Goal: Information Seeking & Learning: Learn about a topic

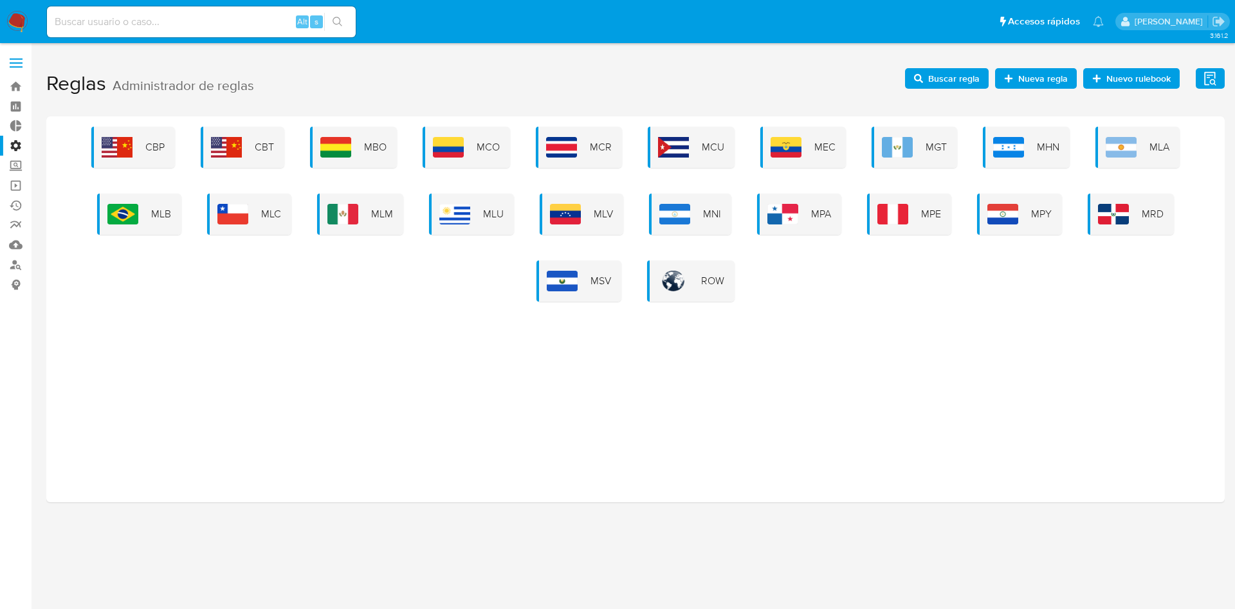
click at [962, 79] on span "Buscar regla" at bounding box center [954, 78] width 51 height 21
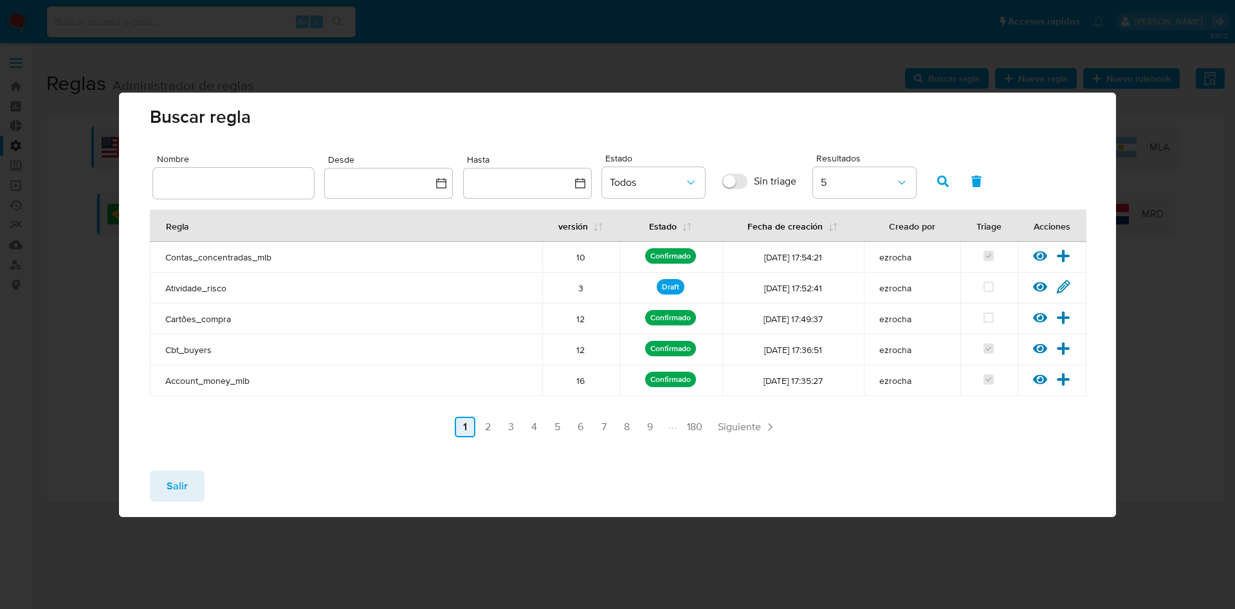
click at [494, 424] on link "2" at bounding box center [488, 427] width 21 height 21
click at [547, 430] on link "3" at bounding box center [545, 427] width 21 height 21
click at [167, 484] on span "Salir" at bounding box center [177, 486] width 21 height 28
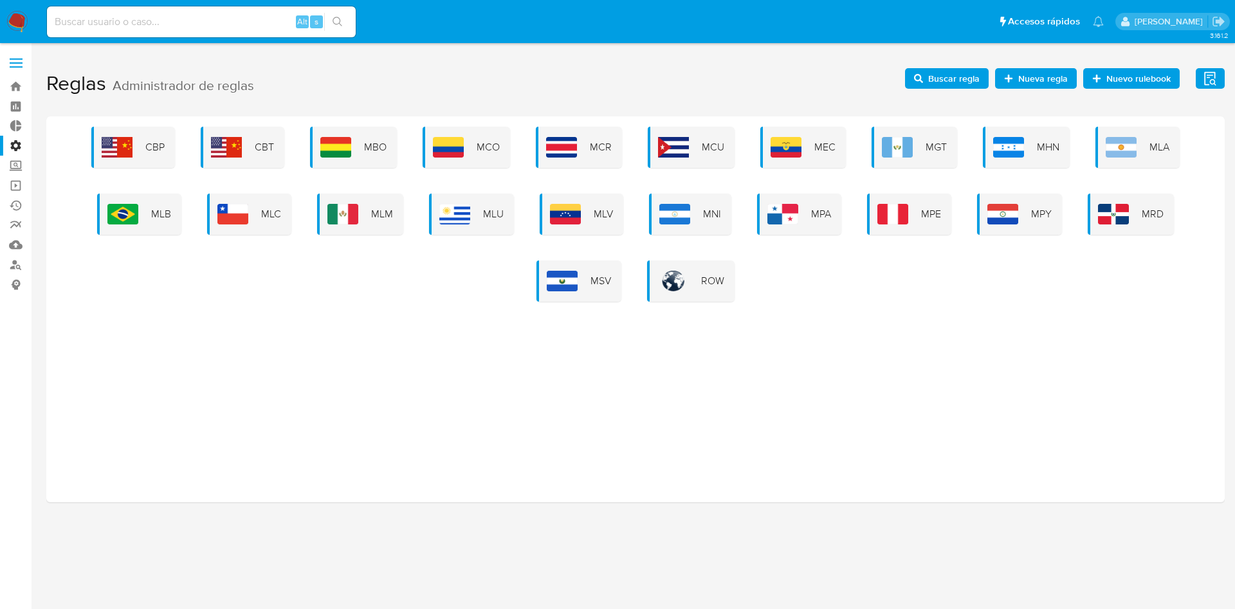
click at [925, 211] on span "MPE" at bounding box center [931, 214] width 20 height 14
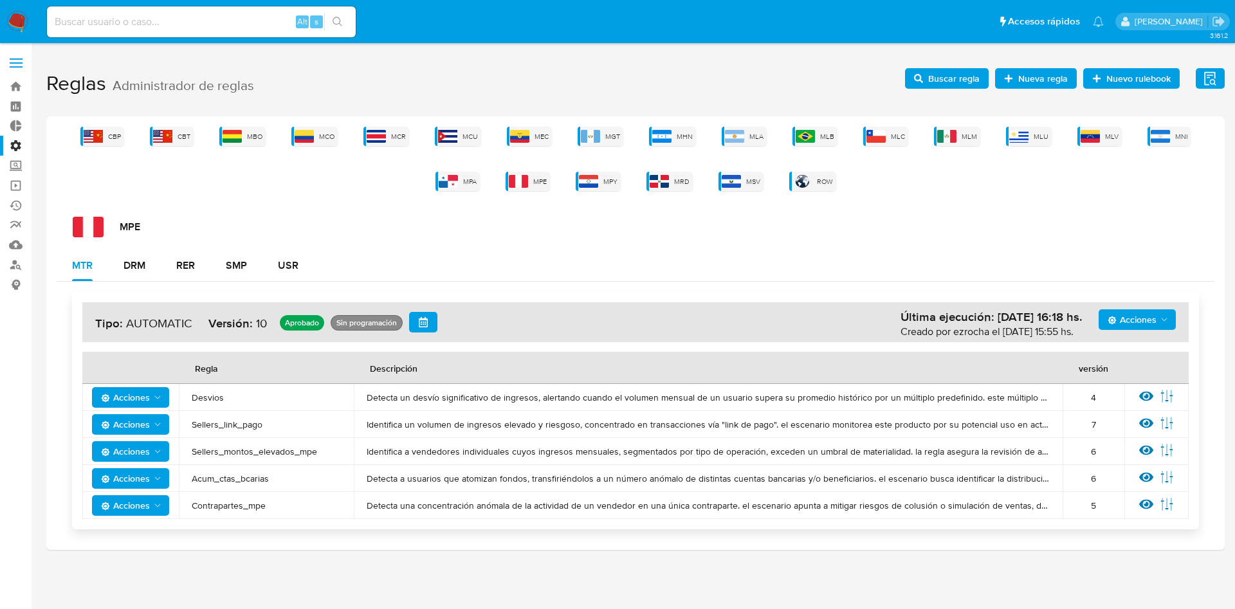
click at [974, 79] on span "Buscar regla" at bounding box center [954, 78] width 51 height 21
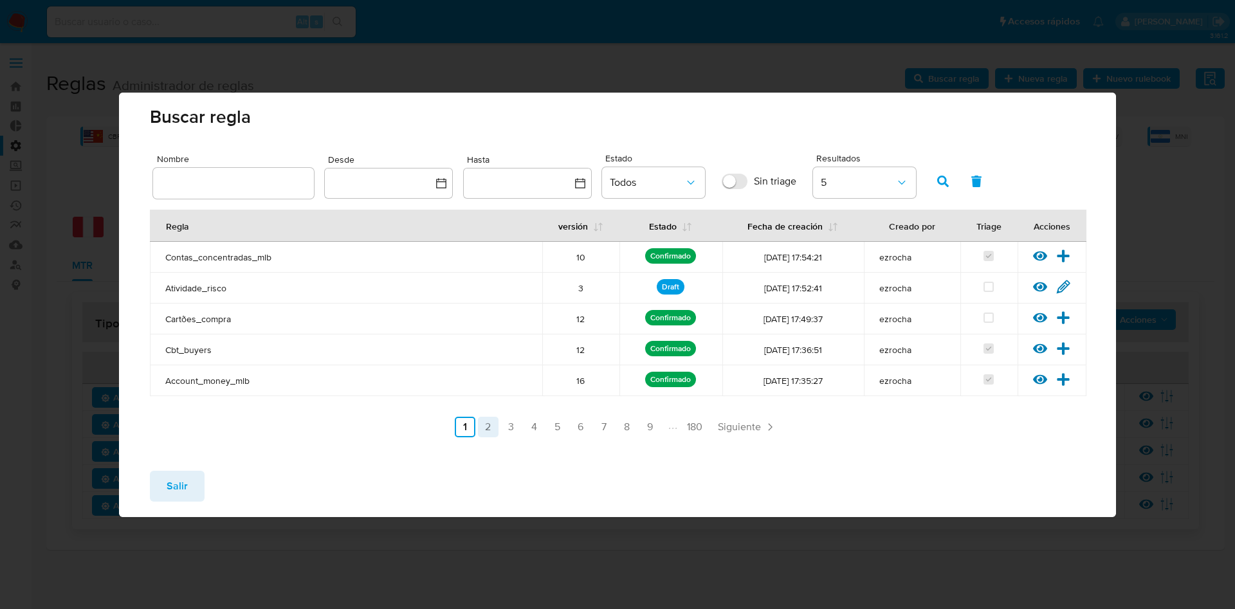
click at [484, 430] on link "2" at bounding box center [488, 427] width 21 height 21
click at [551, 434] on link "3" at bounding box center [545, 427] width 21 height 21
click at [177, 485] on span "Salir" at bounding box center [177, 486] width 21 height 28
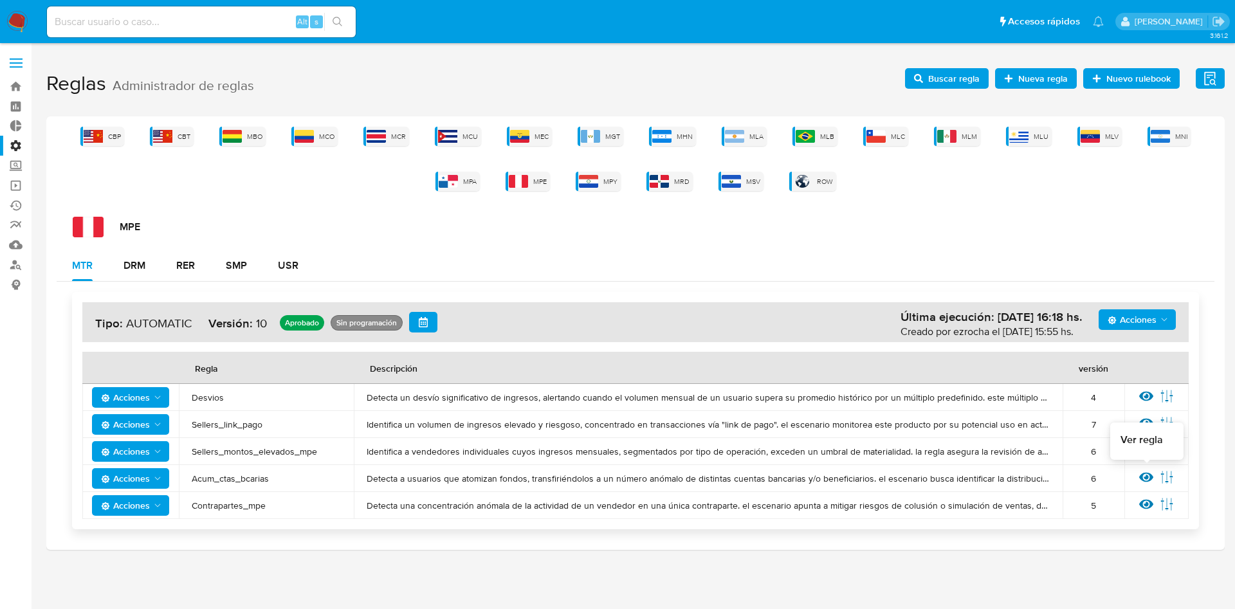
click at [1145, 474] on icon at bounding box center [1147, 477] width 14 height 14
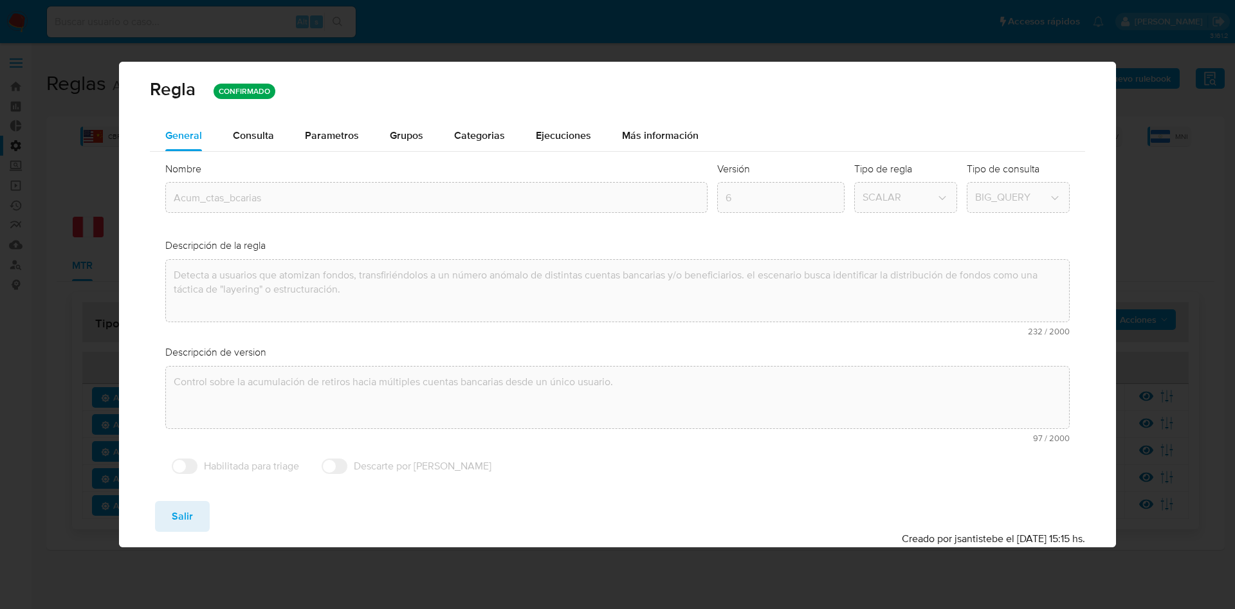
click at [269, 134] on div "Consulta" at bounding box center [253, 136] width 41 height 10
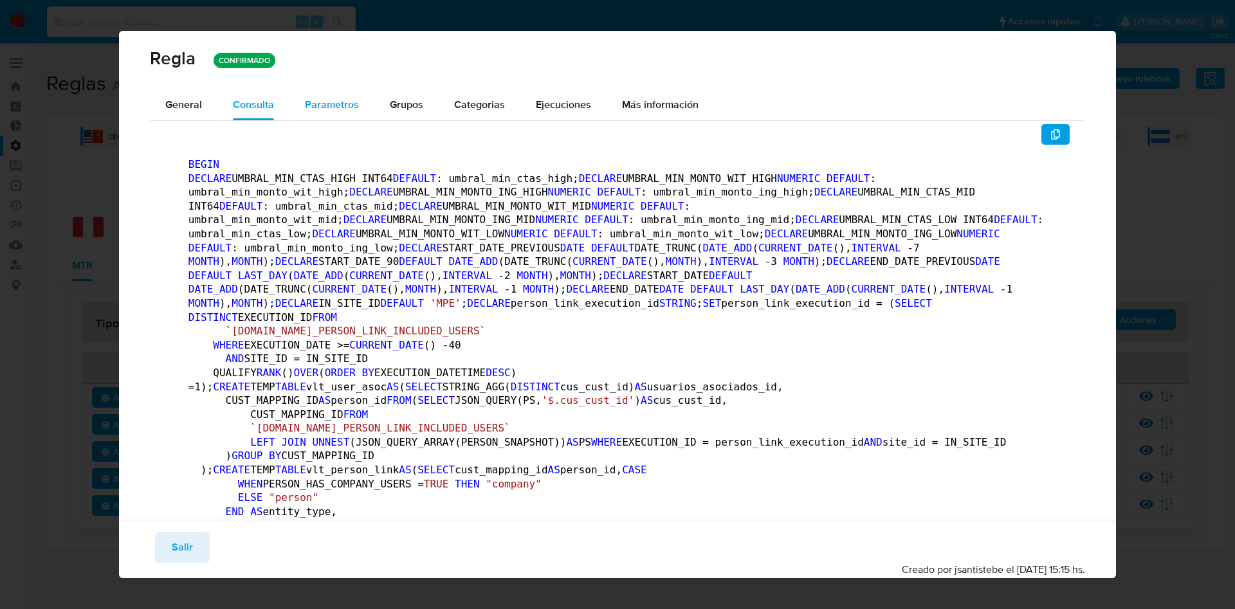
click at [319, 106] on span "Parametros" at bounding box center [332, 104] width 54 height 15
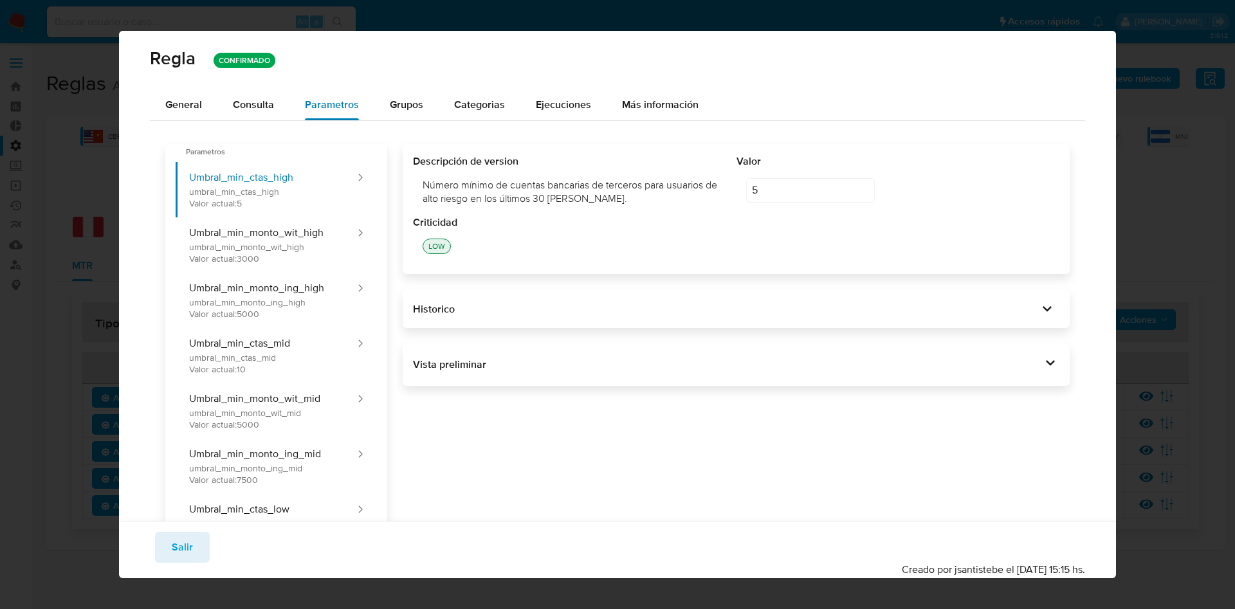
drag, startPoint x: 264, startPoint y: 95, endPoint x: 291, endPoint y: 100, distance: 28.1
click at [266, 94] on div "Consulta" at bounding box center [253, 104] width 41 height 31
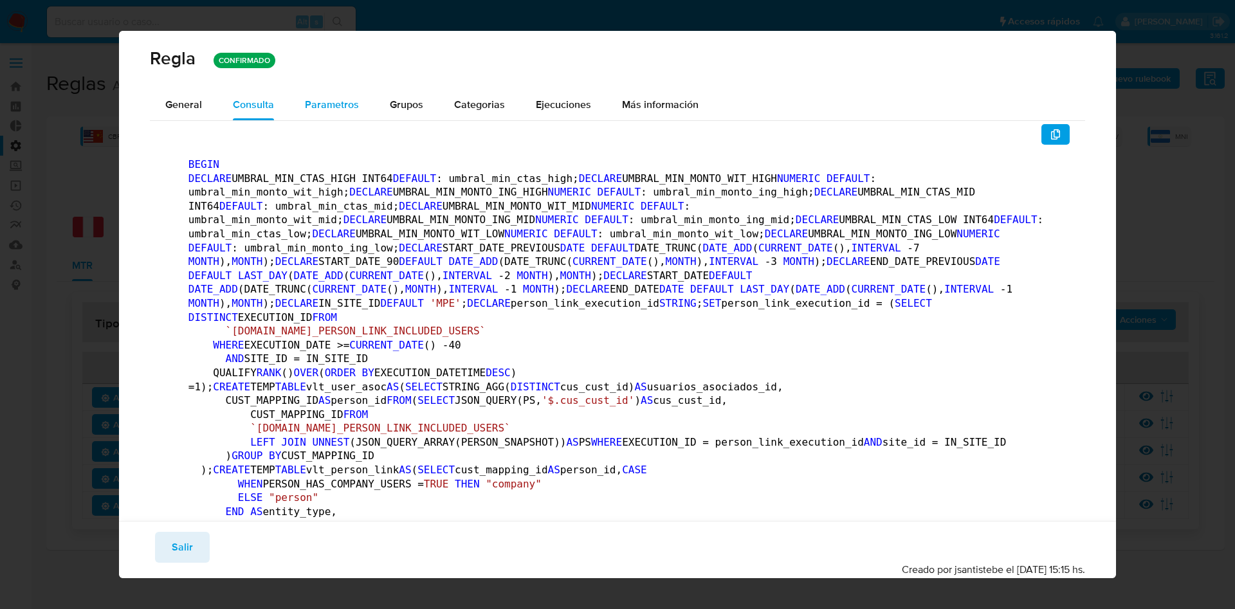
click at [319, 109] on span "Parametros" at bounding box center [332, 104] width 54 height 15
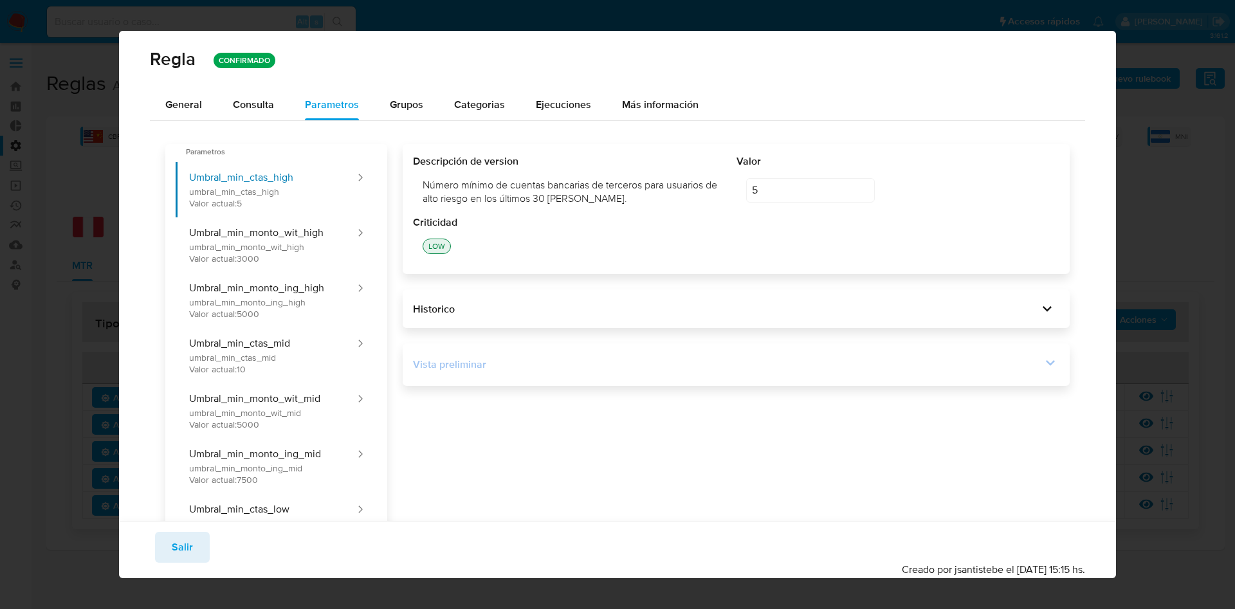
click at [1042, 365] on icon at bounding box center [1051, 363] width 18 height 18
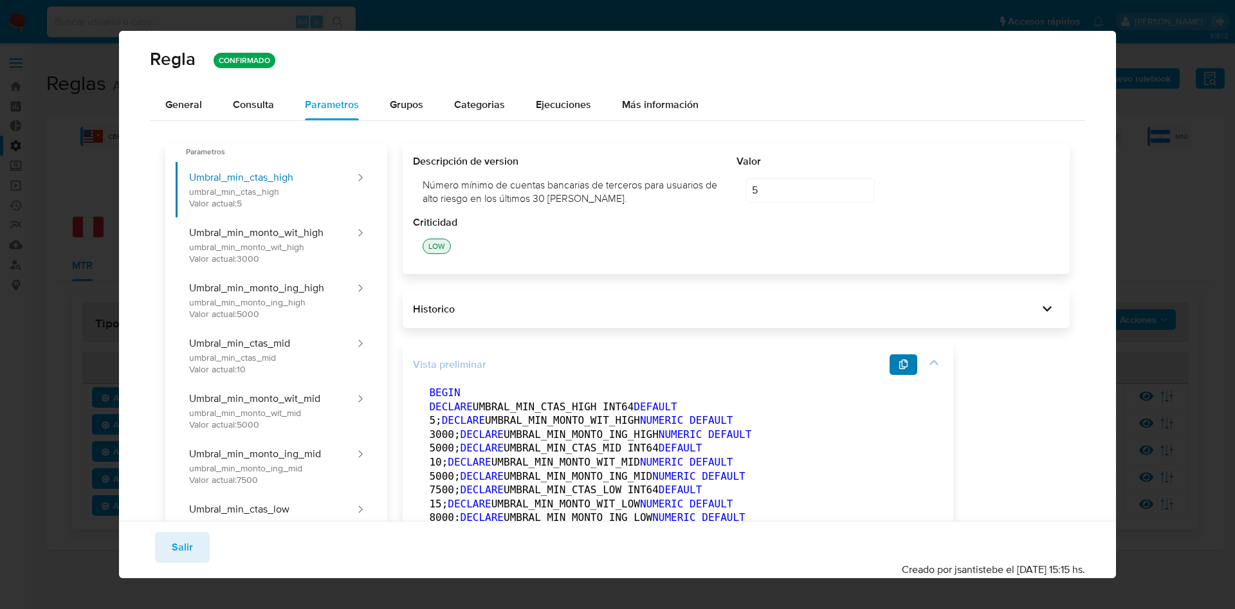
click at [902, 362] on icon "button" at bounding box center [904, 365] width 9 height 10
click at [904, 365] on icon "button" at bounding box center [904, 365] width 9 height 10
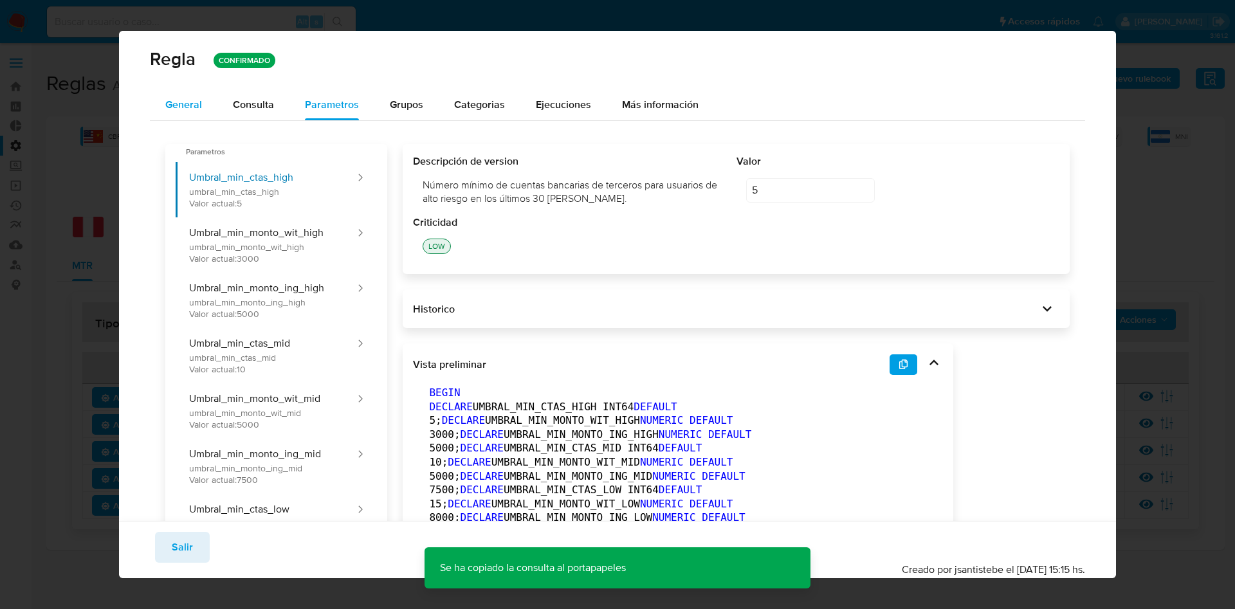
click at [198, 109] on span "General" at bounding box center [183, 104] width 37 height 15
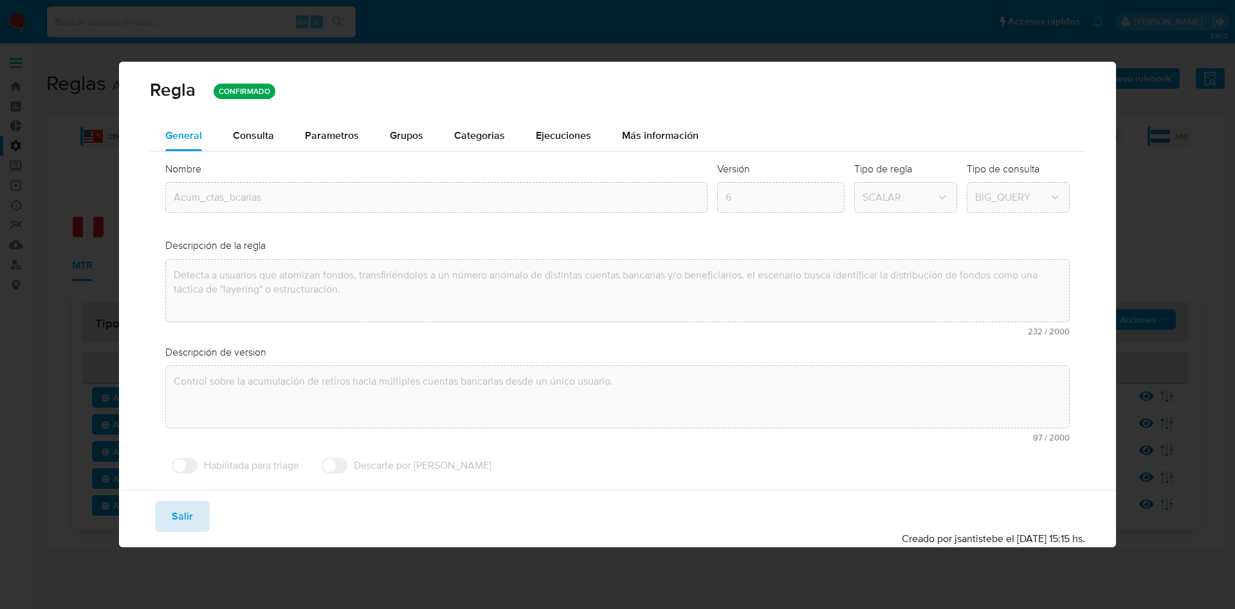
click at [176, 511] on span "Salir" at bounding box center [182, 517] width 21 height 28
type input "1"
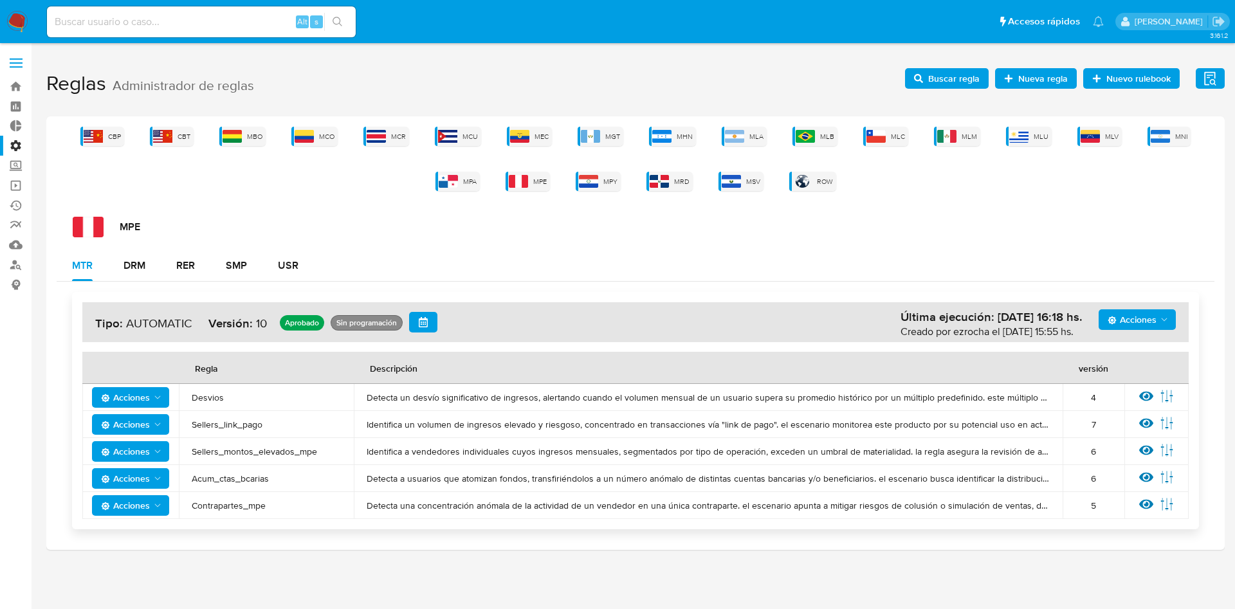
click at [1154, 506] on div "Ver regla Editar parámetros" at bounding box center [1157, 505] width 39 height 17
click at [1153, 506] on icon at bounding box center [1147, 504] width 14 height 14
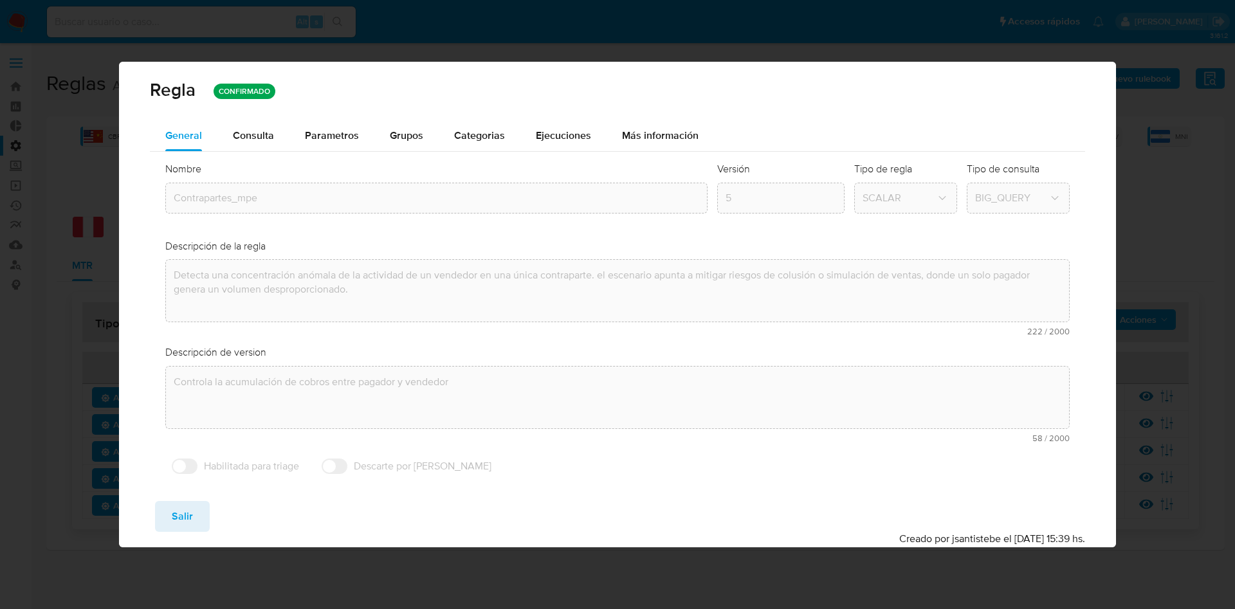
drag, startPoint x: 268, startPoint y: 131, endPoint x: 276, endPoint y: 131, distance: 7.7
click at [273, 131] on button "Consulta" at bounding box center [253, 135] width 72 height 31
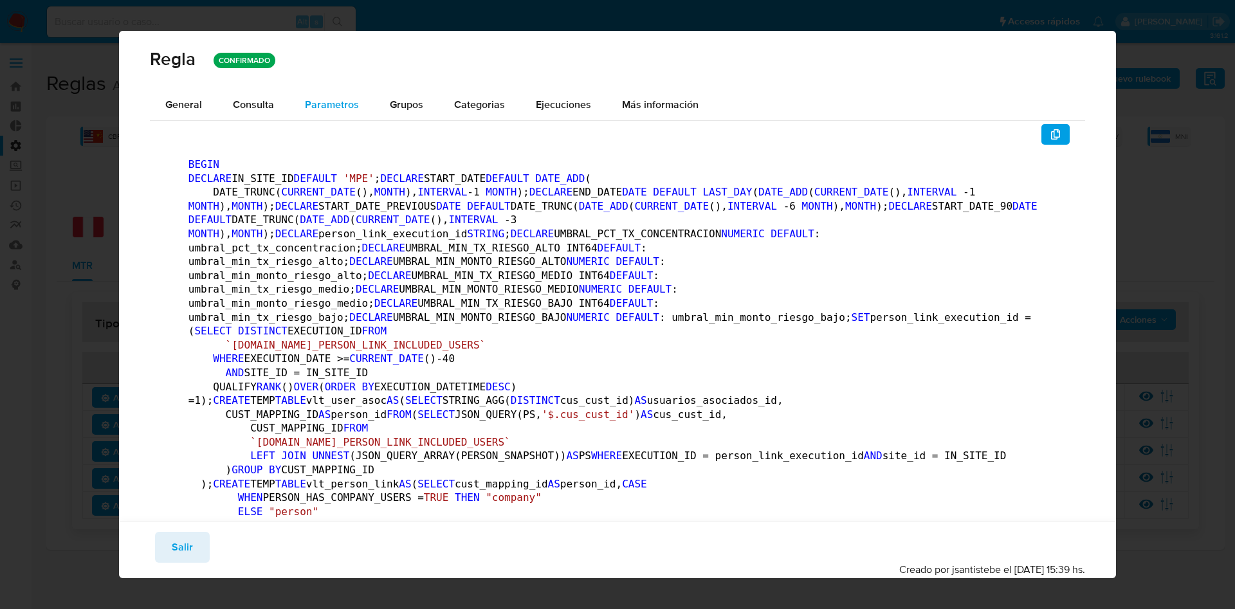
click at [327, 106] on span "Parametros" at bounding box center [332, 104] width 54 height 15
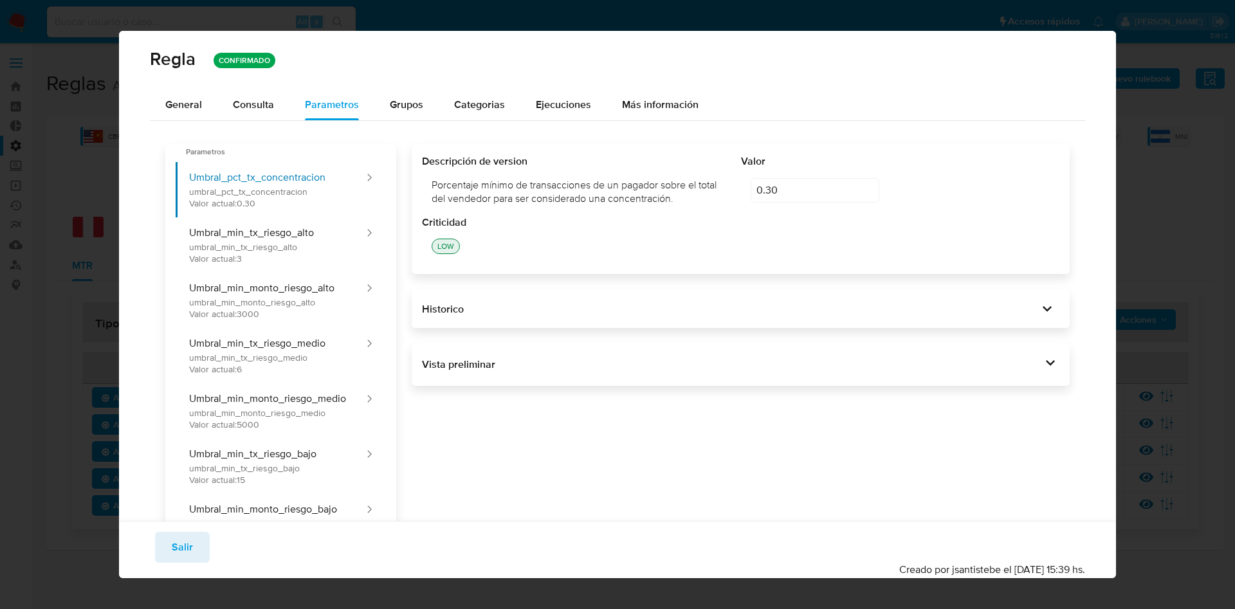
click at [1001, 379] on div "Vista preliminar BEGIN DECLARE IN_SITE_ID DEFAULT 'MPE' ; DECLARE START_DATE DE…" at bounding box center [741, 365] width 658 height 42
click at [1042, 364] on icon at bounding box center [1051, 363] width 18 height 18
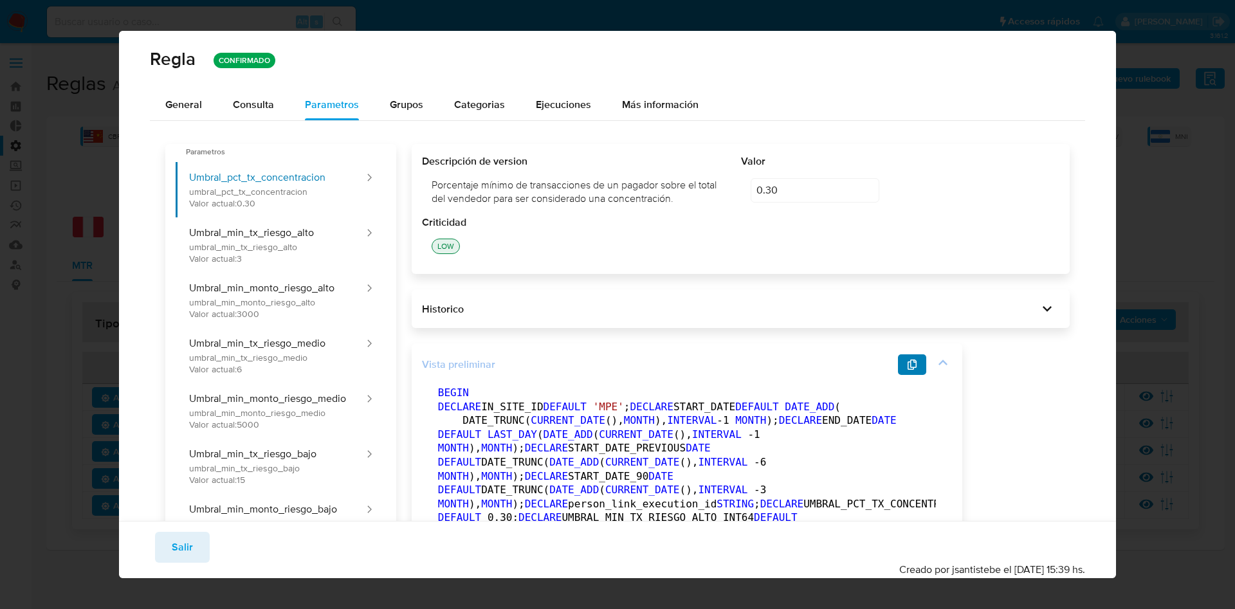
click at [901, 356] on button "button" at bounding box center [912, 365] width 28 height 21
click at [188, 543] on span "Salir" at bounding box center [182, 547] width 21 height 28
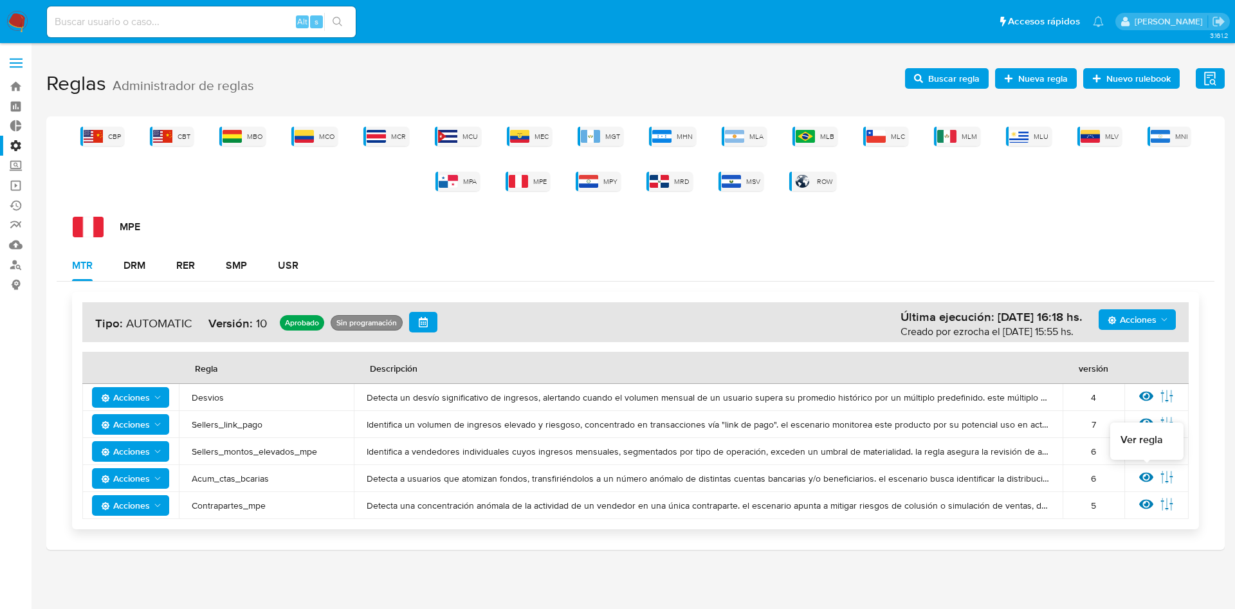
click at [1145, 479] on icon at bounding box center [1147, 478] width 14 height 10
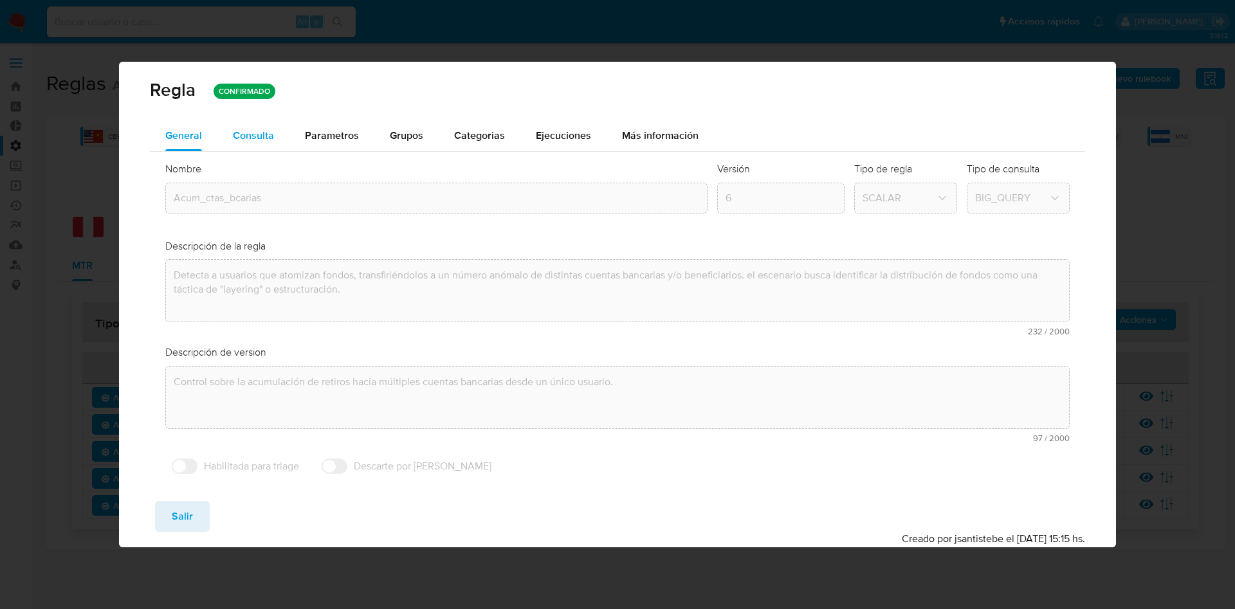
click at [257, 138] on div "Consulta" at bounding box center [253, 136] width 41 height 10
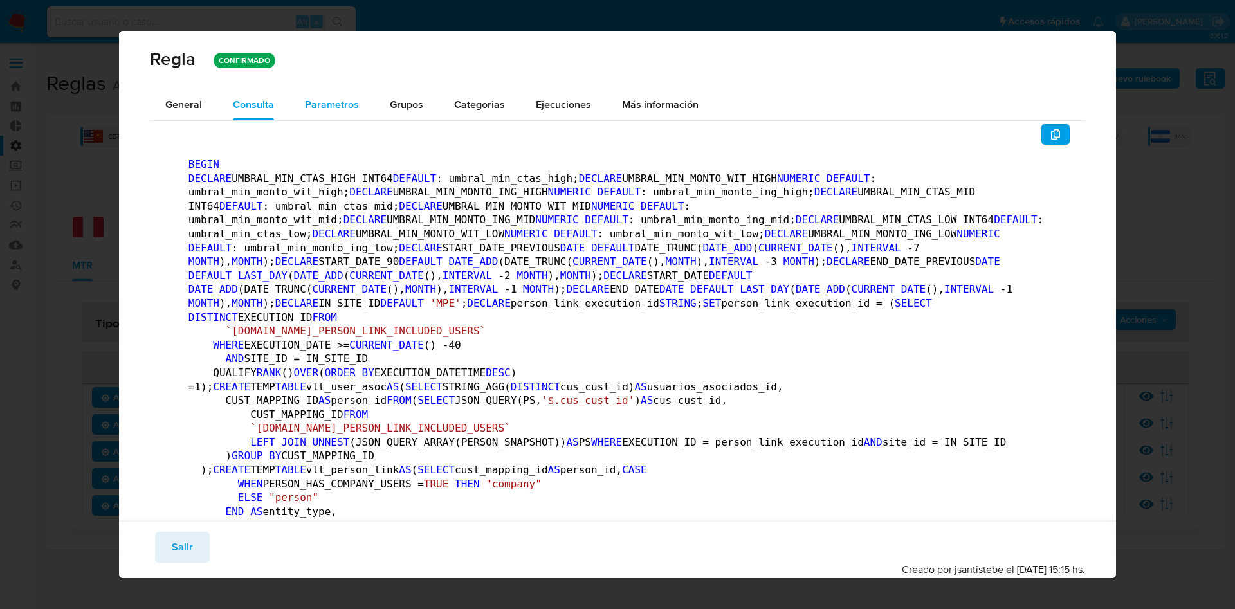
click at [331, 117] on div "Parametros" at bounding box center [332, 104] width 54 height 31
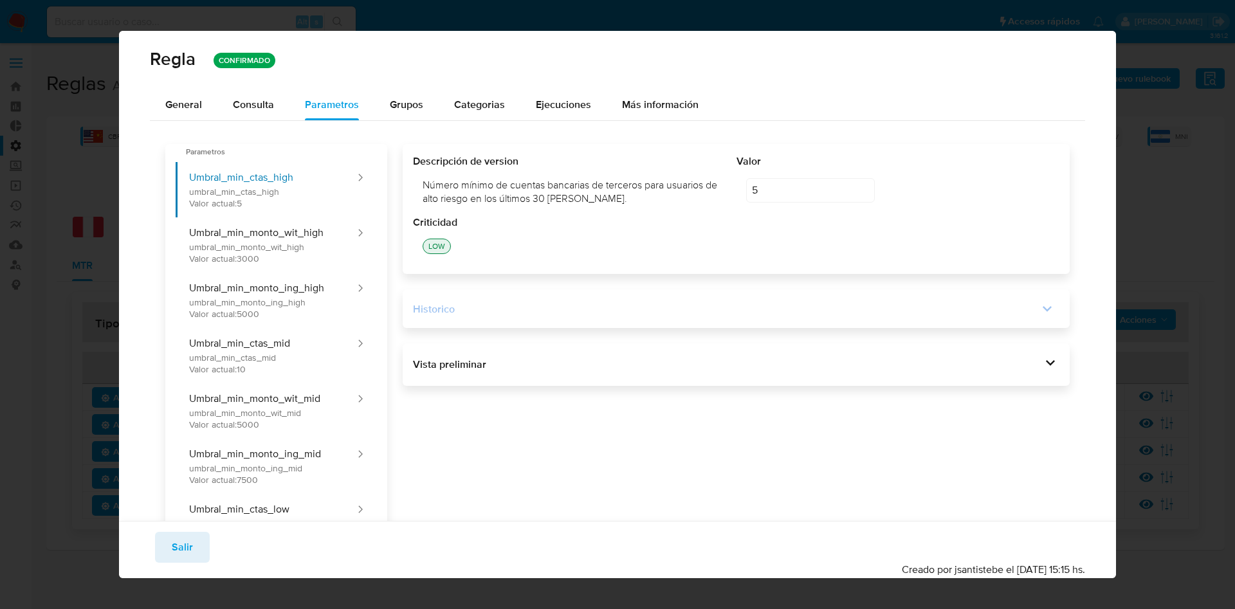
click at [1039, 310] on icon at bounding box center [1048, 309] width 18 height 18
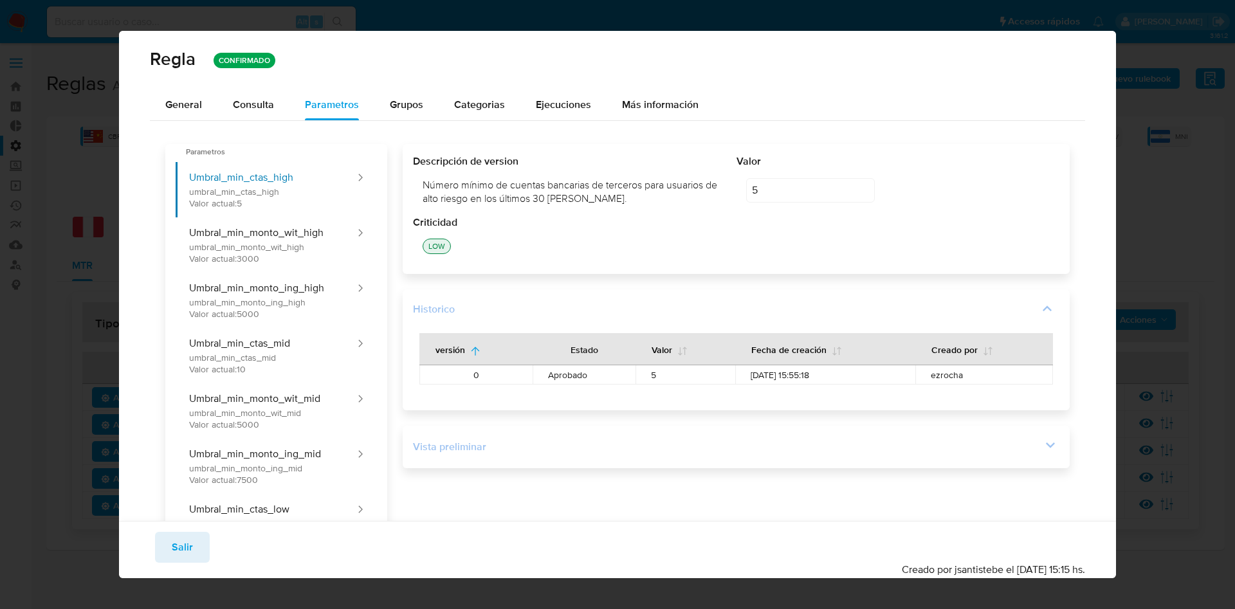
click at [1006, 450] on div "Vista preliminar" at bounding box center [727, 447] width 629 height 14
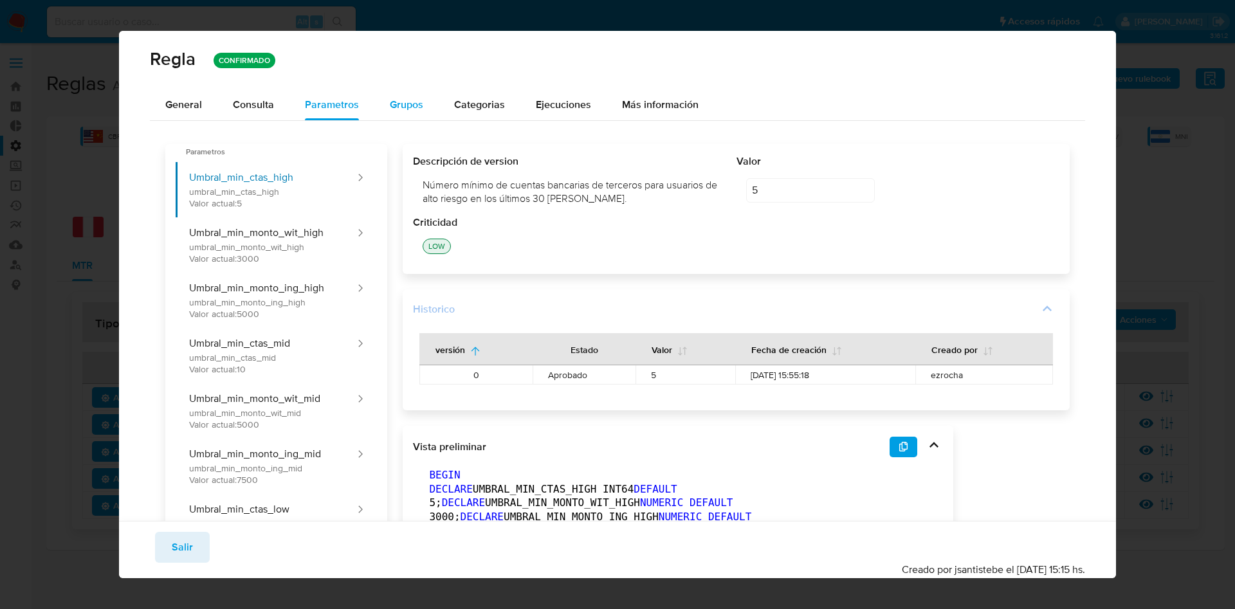
click at [386, 105] on button "Grupos" at bounding box center [406, 104] width 64 height 31
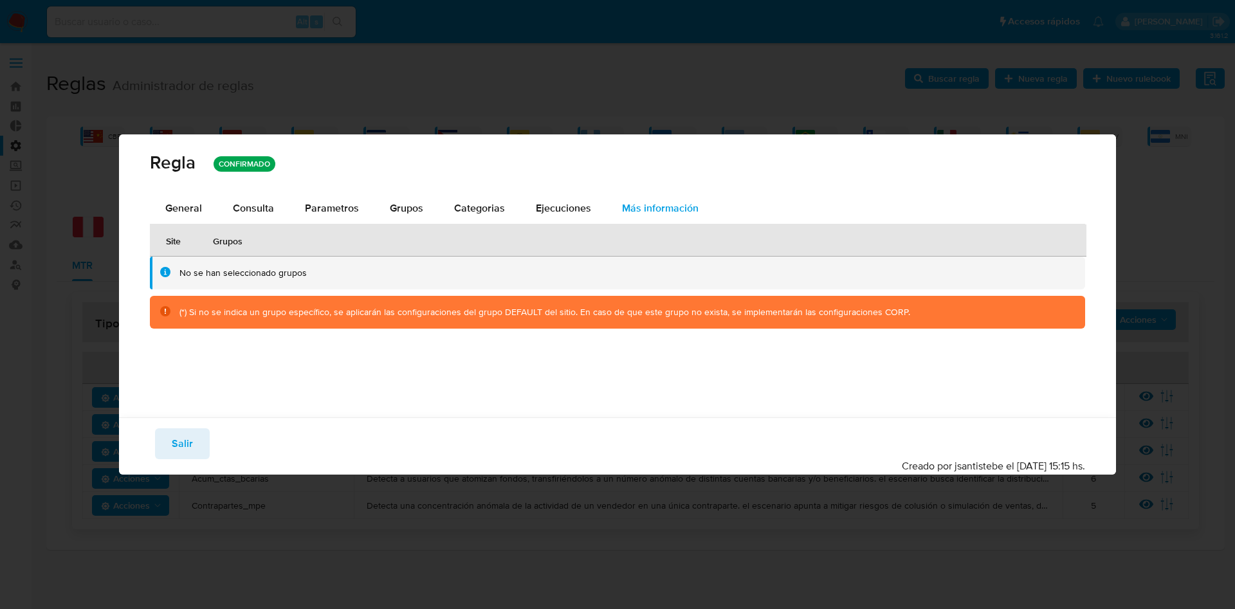
click at [638, 212] on span "Más información" at bounding box center [660, 208] width 77 height 15
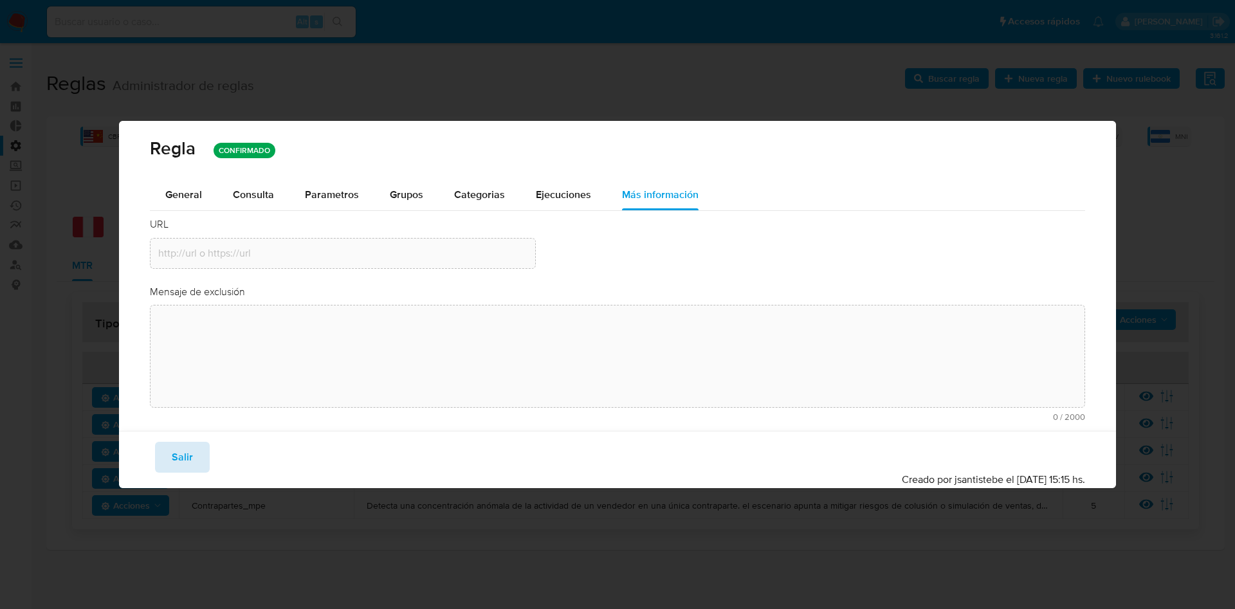
click at [195, 465] on button "Salir" at bounding box center [182, 457] width 55 height 31
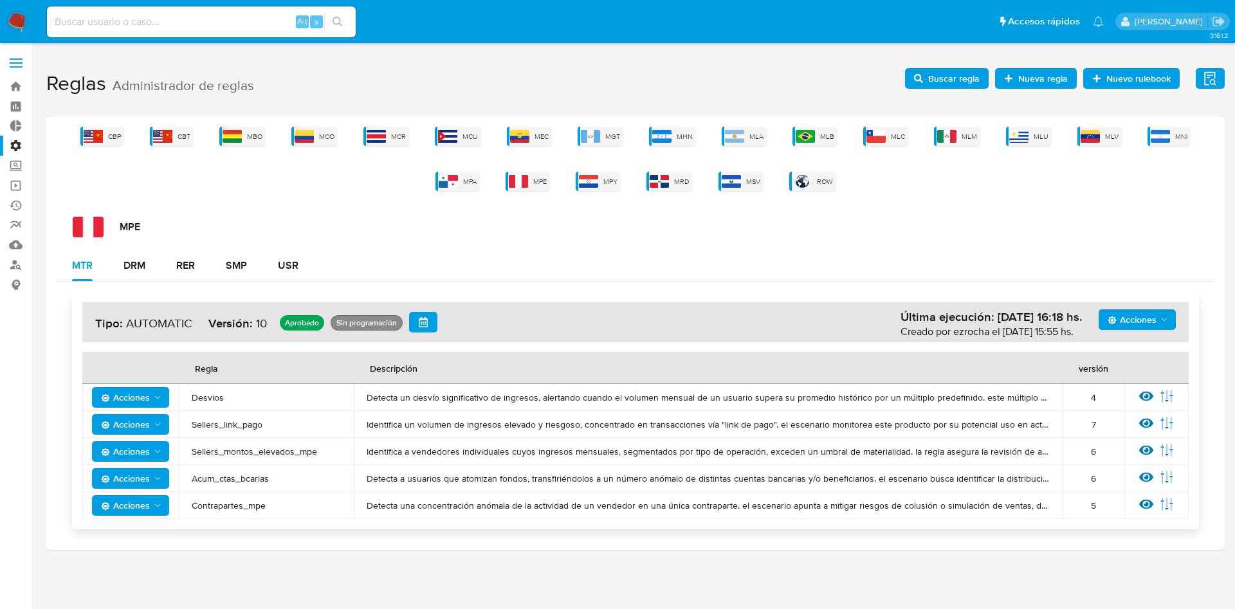
drag, startPoint x: 281, startPoint y: 502, endPoint x: 174, endPoint y: 510, distance: 107.8
click at [174, 510] on tr "Acciones Contrapartes_mpe Detecta una concentración anómala de la actividad de …" at bounding box center [635, 505] width 1107 height 27
click at [958, 82] on span "Buscar regla" at bounding box center [954, 78] width 51 height 21
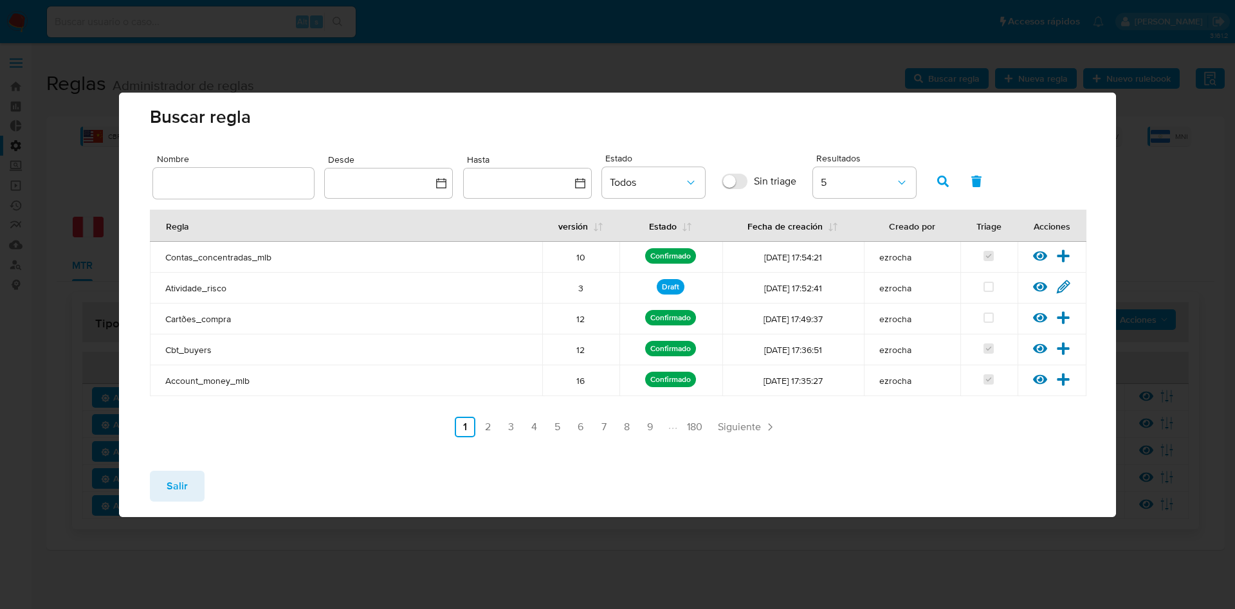
click at [226, 185] on input "text" at bounding box center [233, 183] width 161 height 17
click at [944, 186] on icon "button" at bounding box center [944, 182] width 12 height 12
click at [244, 191] on input "text" at bounding box center [233, 183] width 161 height 17
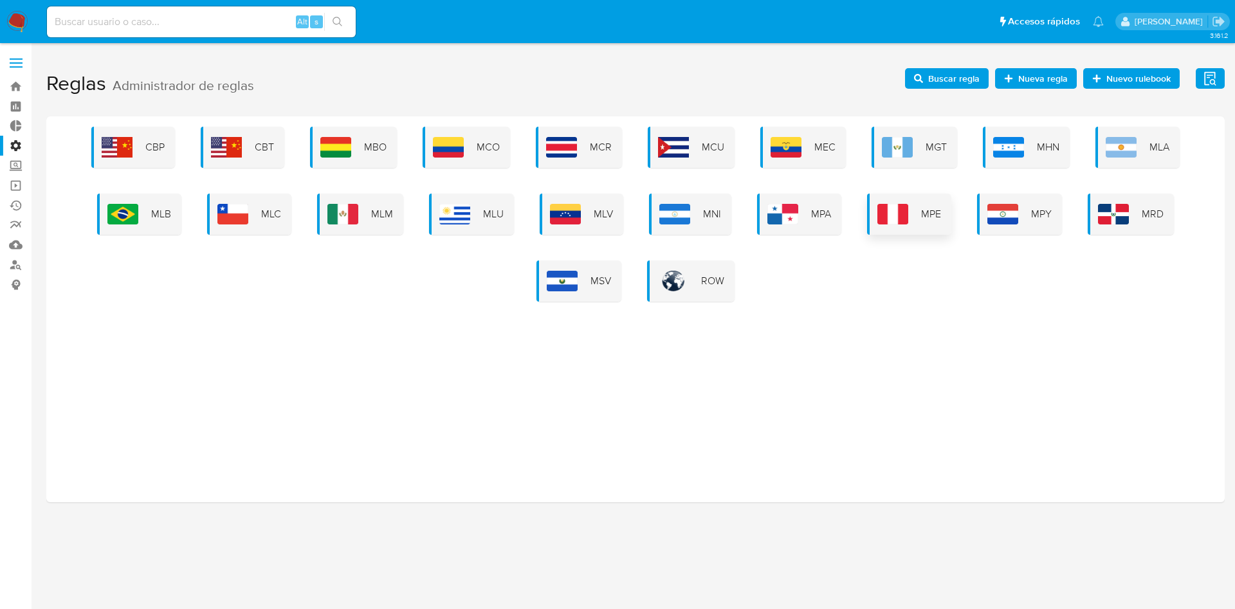
click at [946, 207] on div "MPE" at bounding box center [909, 214] width 84 height 41
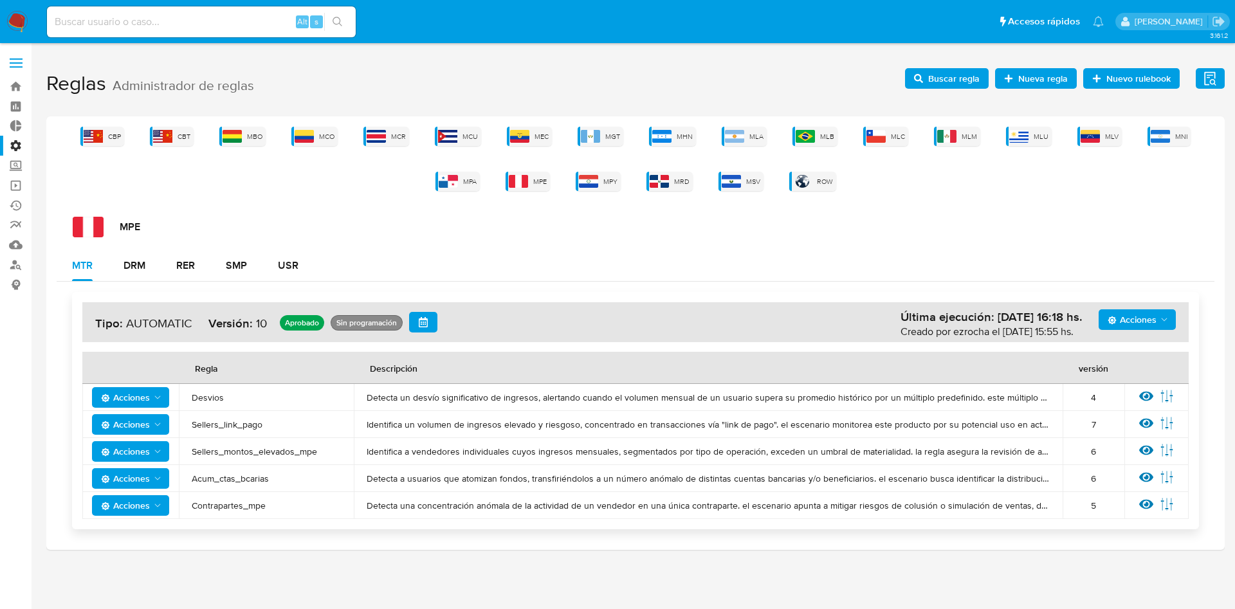
drag, startPoint x: 207, startPoint y: 504, endPoint x: 259, endPoint y: 430, distance: 90.5
click at [160, 502] on tr "Acciones Contrapartes_mpe Detecta una concentración anómala de la actividad de …" at bounding box center [635, 505] width 1107 height 27
click at [937, 70] on span "Buscar regla" at bounding box center [954, 78] width 51 height 21
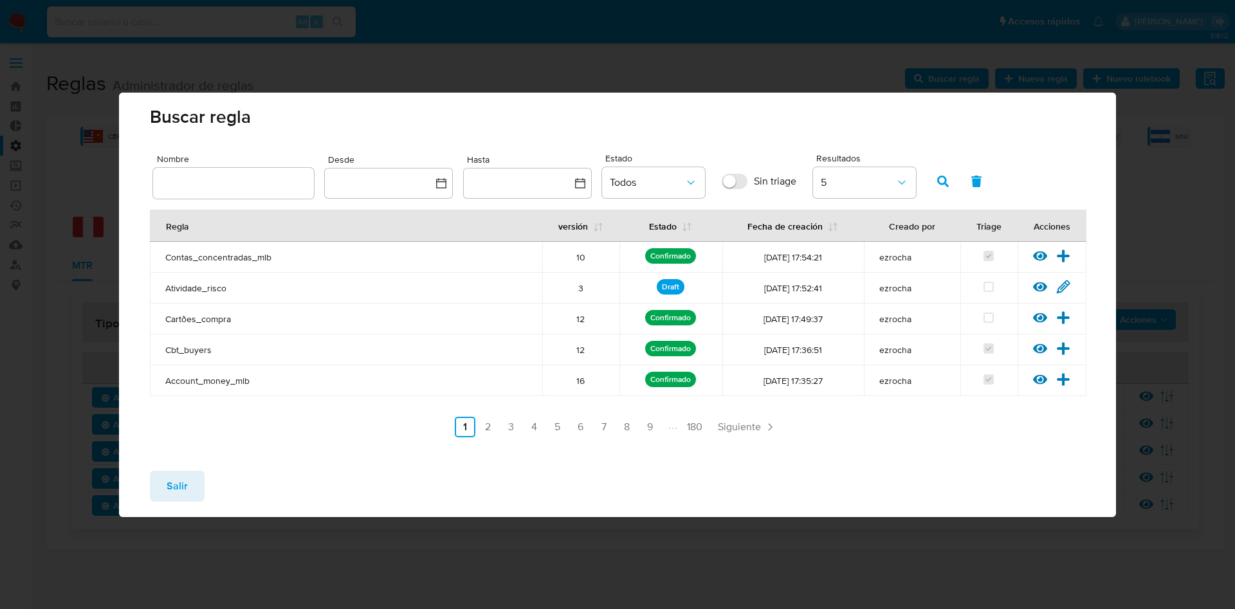
click at [206, 187] on input "text" at bounding box center [233, 183] width 161 height 17
type input "contrapartes_mpe"
click at [945, 181] on icon "button" at bounding box center [944, 182] width 12 height 12
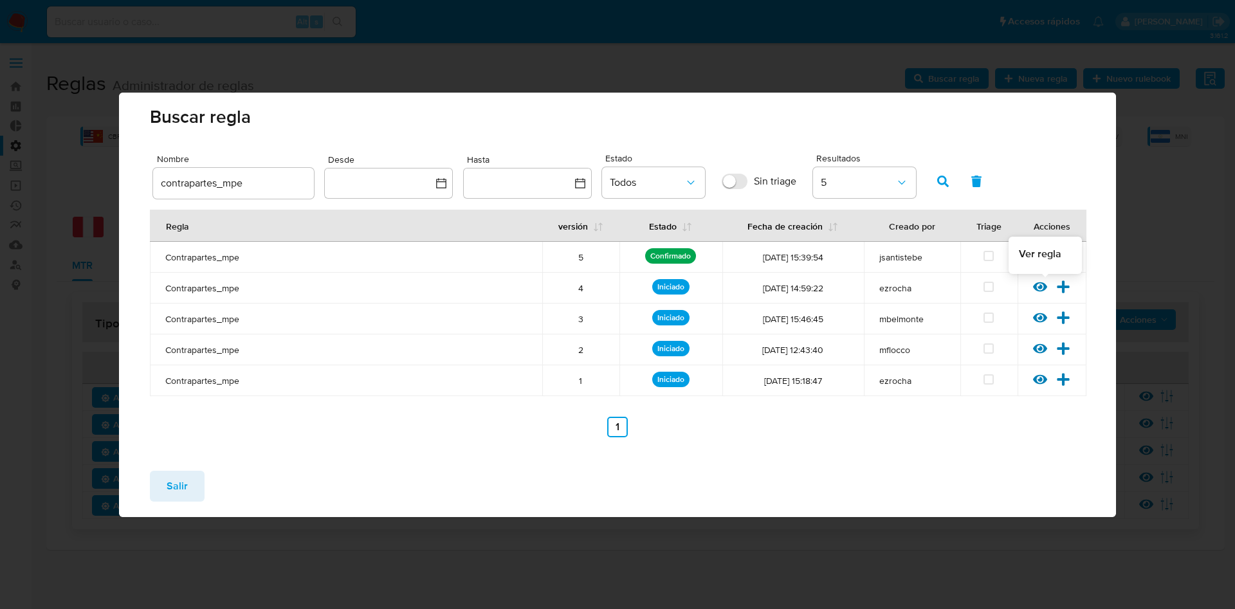
click at [1037, 286] on icon at bounding box center [1040, 287] width 14 height 14
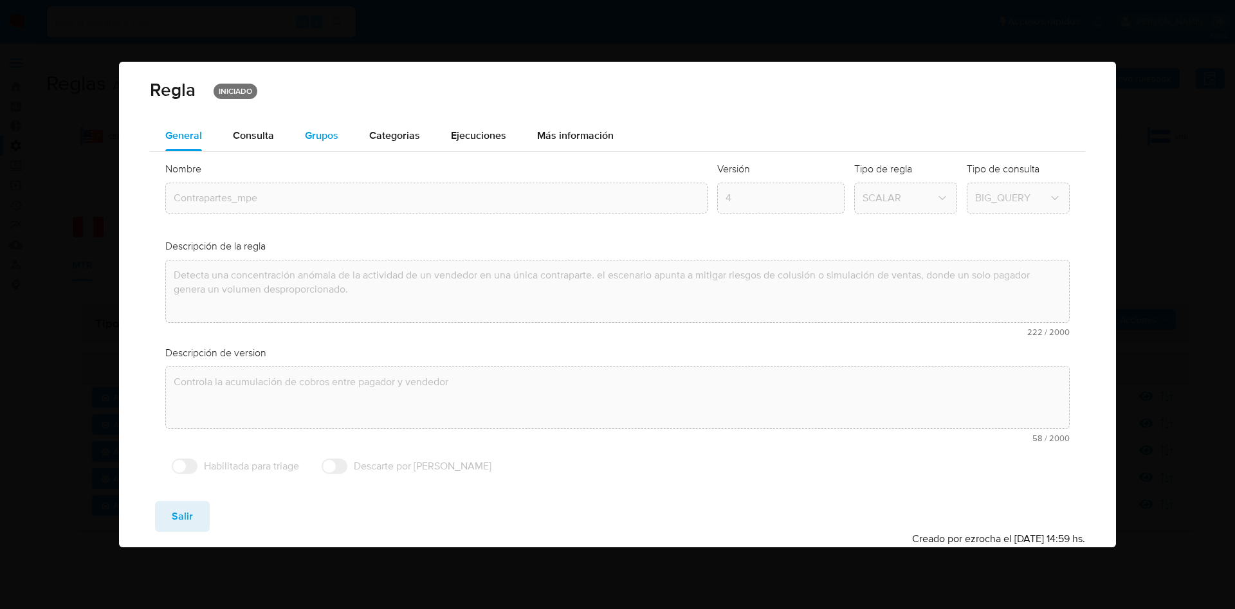
click at [314, 140] on span "Grupos" at bounding box center [321, 135] width 33 height 15
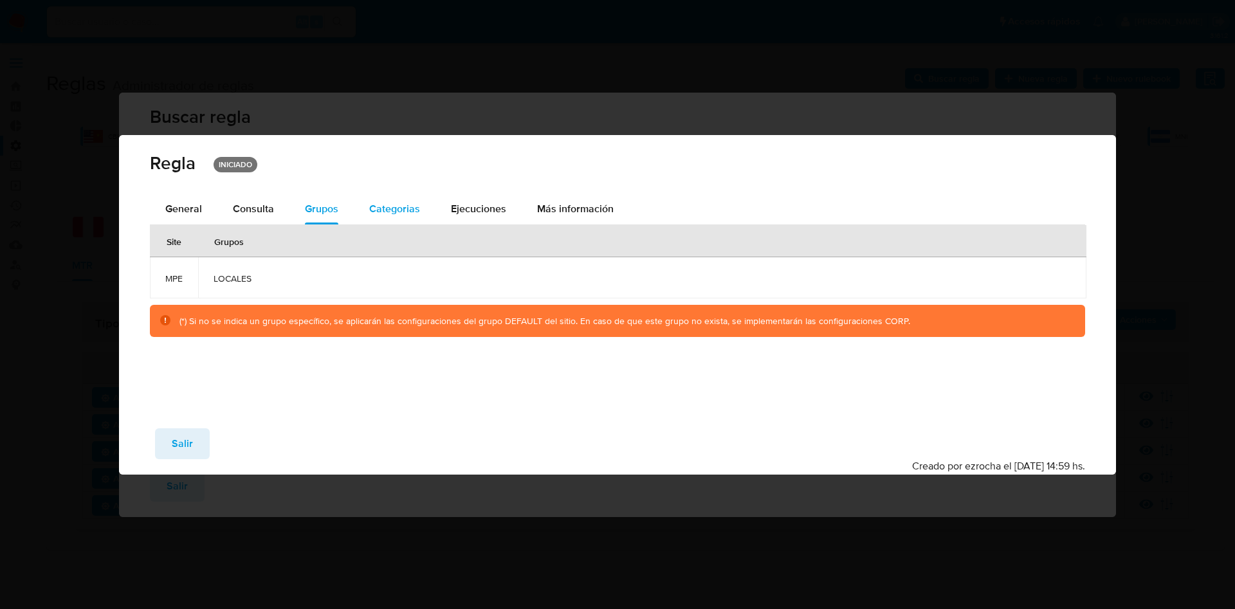
click at [410, 203] on span "Categorias" at bounding box center [394, 208] width 51 height 15
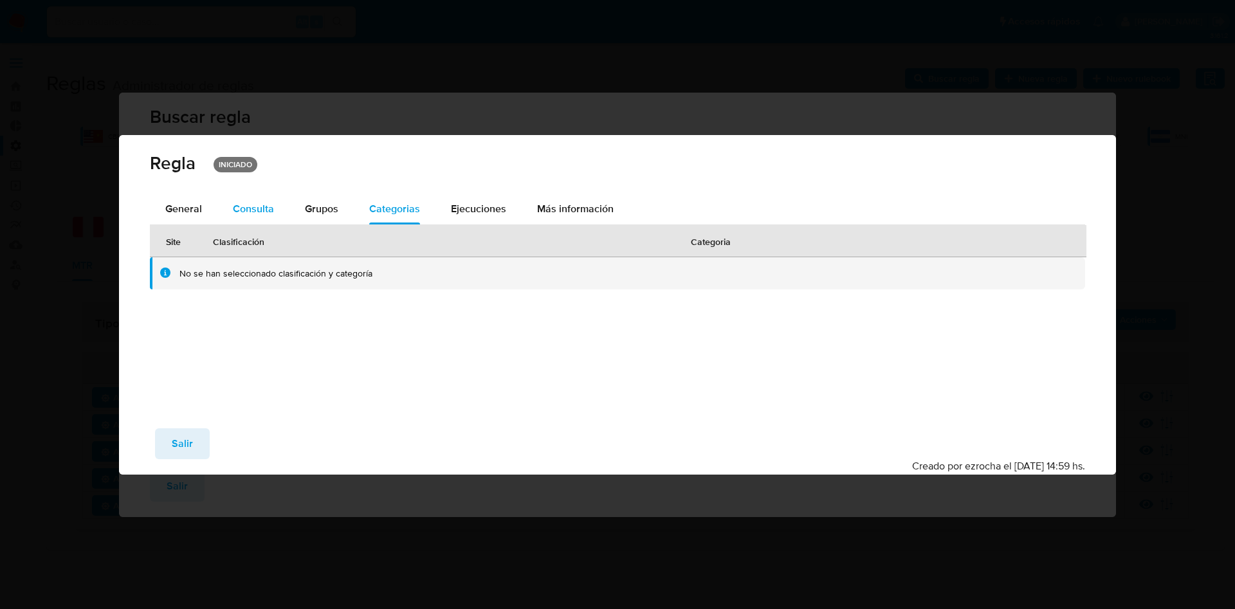
click at [255, 194] on div "Consulta" at bounding box center [253, 209] width 41 height 31
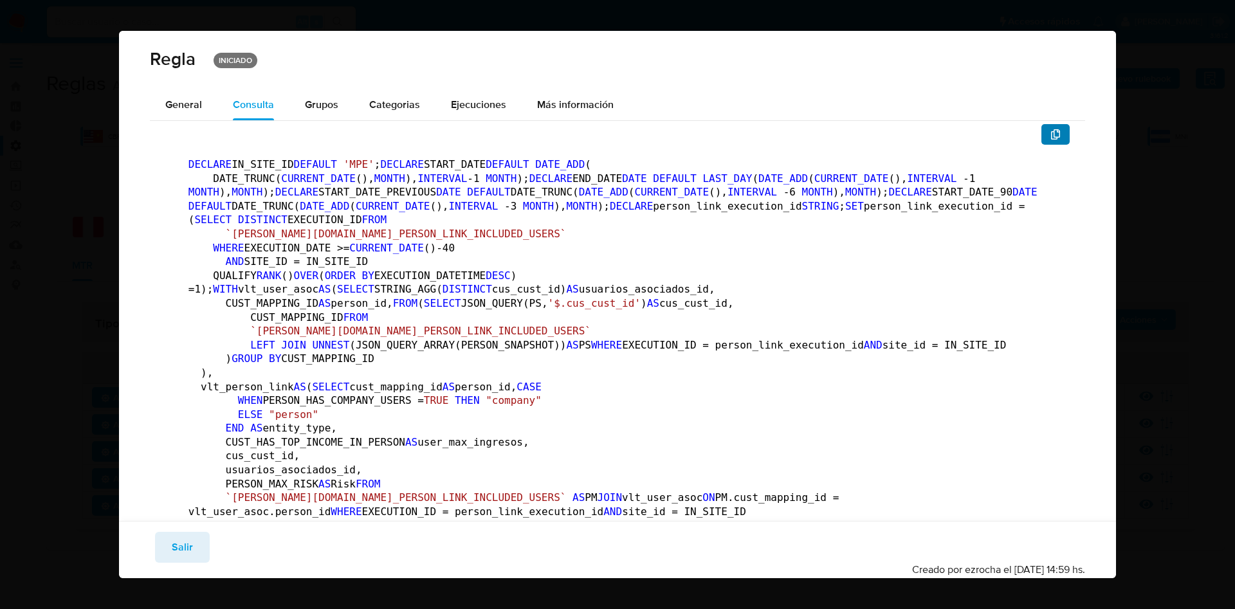
click at [1051, 137] on icon "button" at bounding box center [1055, 134] width 9 height 10
click at [167, 556] on button "Salir" at bounding box center [182, 547] width 55 height 31
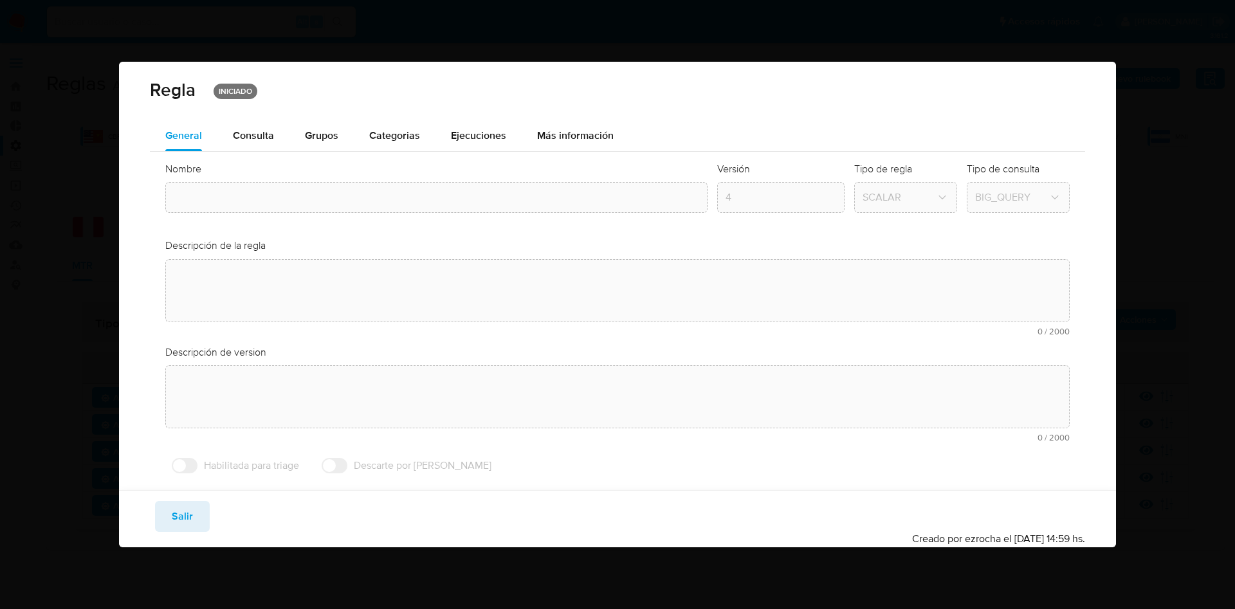
type input "Contrapartes_mpe"
type textarea "Detecta una concentración anómala de la actividad de un vendedor en una única c…"
type textarea "Controla la acumulación de cobros entre pagador y vendedor"
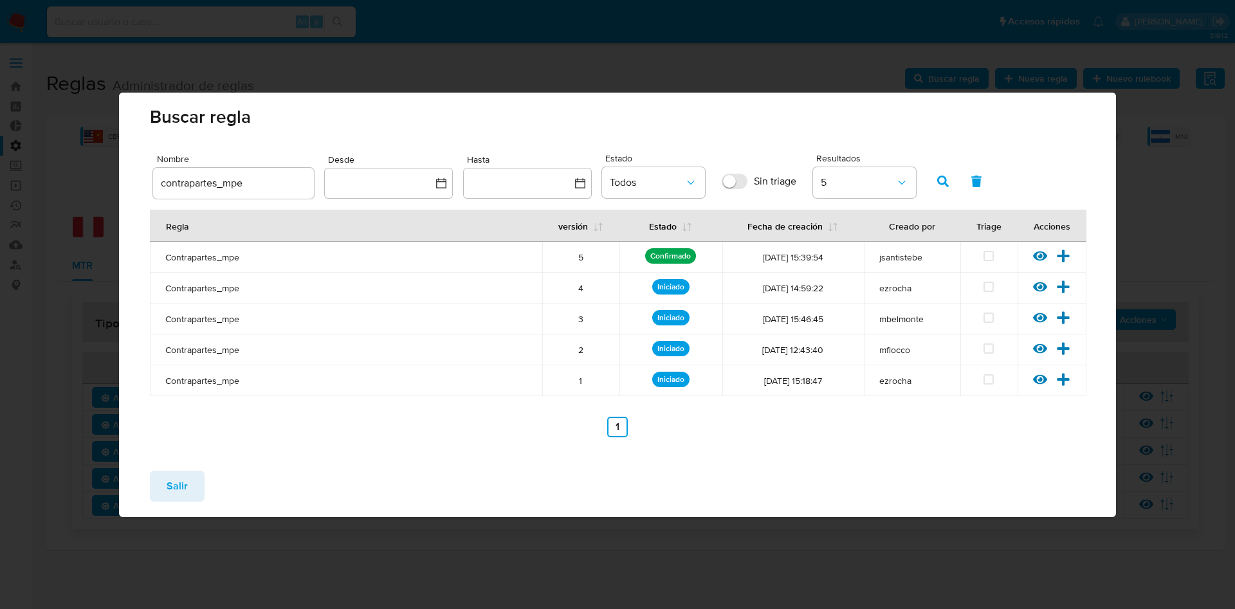
click at [181, 479] on span "Salir" at bounding box center [177, 486] width 21 height 28
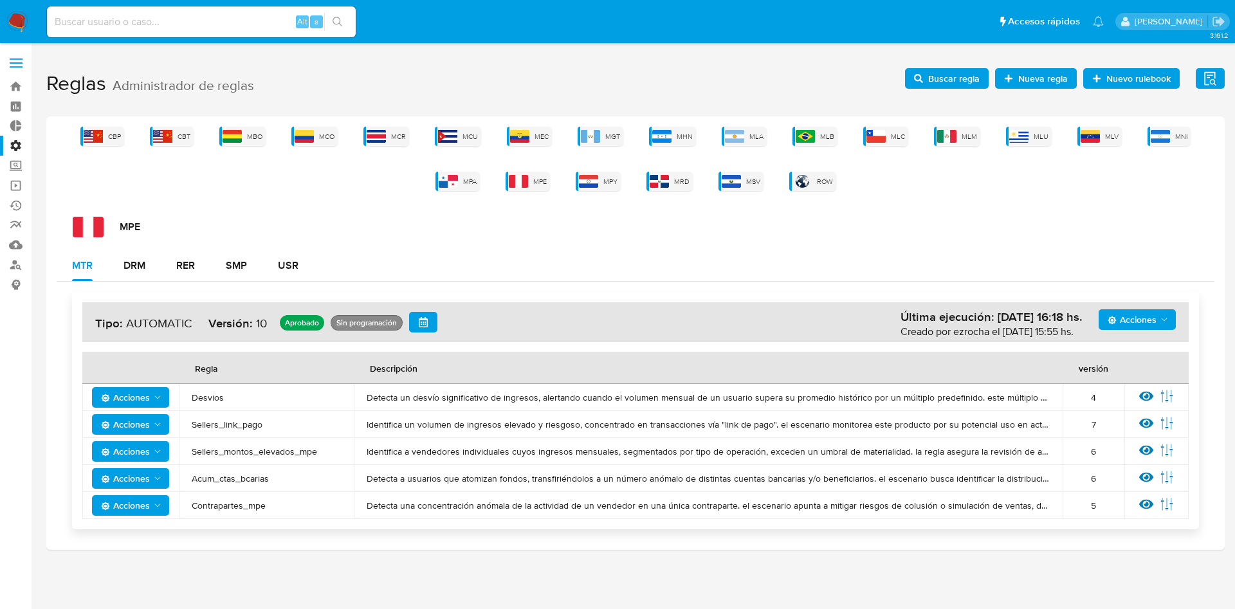
drag, startPoint x: 188, startPoint y: 479, endPoint x: 310, endPoint y: 486, distance: 122.5
click at [305, 489] on td "Acum_ctas_bcarias" at bounding box center [266, 478] width 175 height 27
click at [954, 76] on span "Buscar regla" at bounding box center [954, 78] width 51 height 21
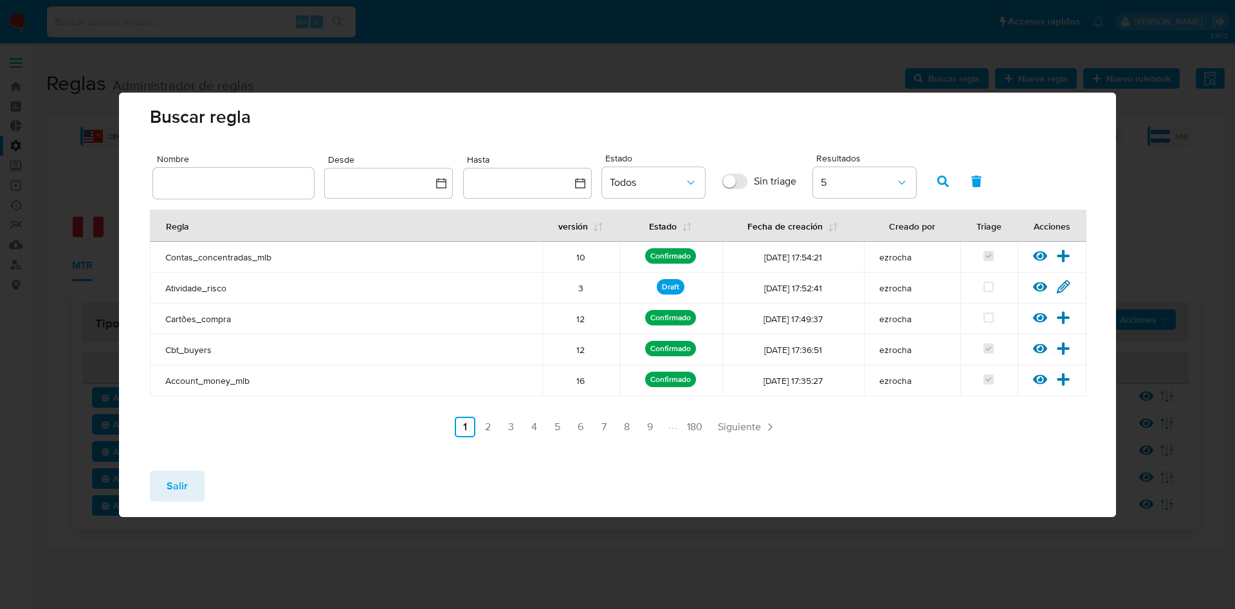
click at [250, 180] on input "text" at bounding box center [233, 183] width 161 height 17
type input "Acum_ctas_bcarias"
click at [947, 185] on icon "button" at bounding box center [944, 182] width 12 height 12
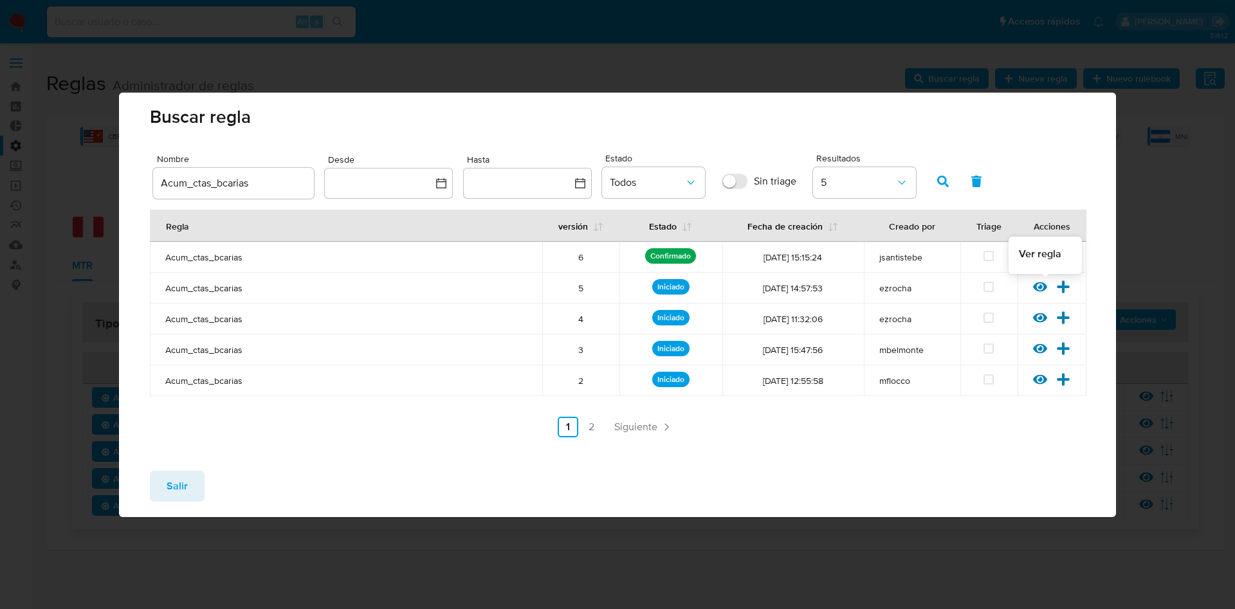
click at [1049, 288] on div at bounding box center [1044, 290] width 23 height 13
click at [1041, 288] on icon at bounding box center [1040, 287] width 14 height 10
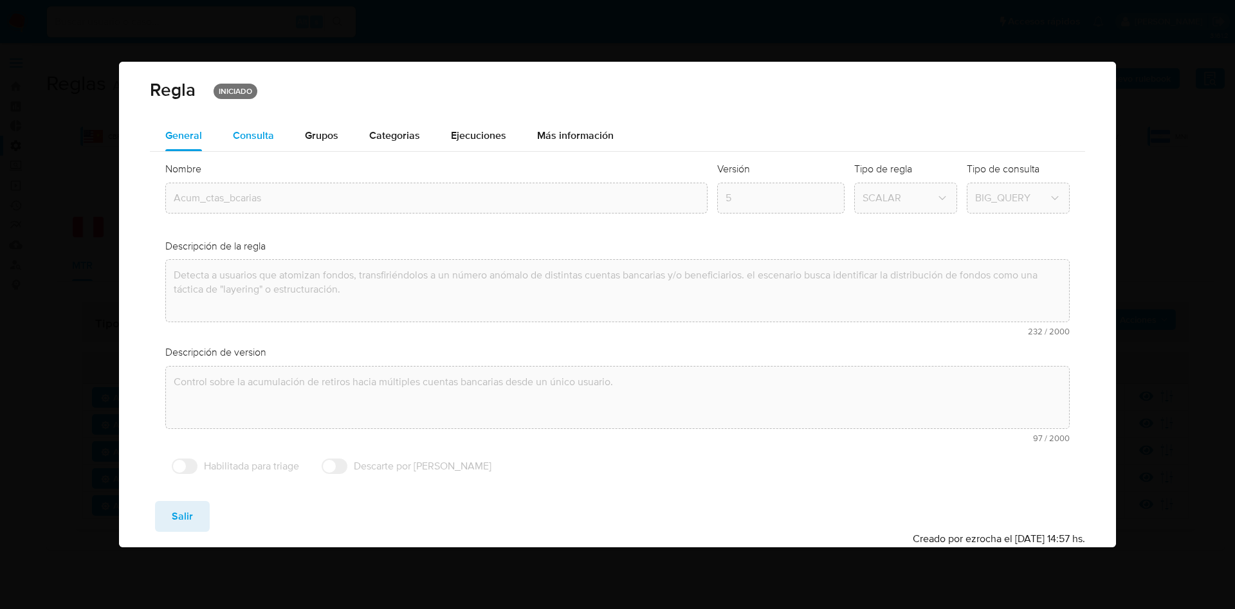
click at [263, 137] on div "Consulta" at bounding box center [253, 136] width 41 height 10
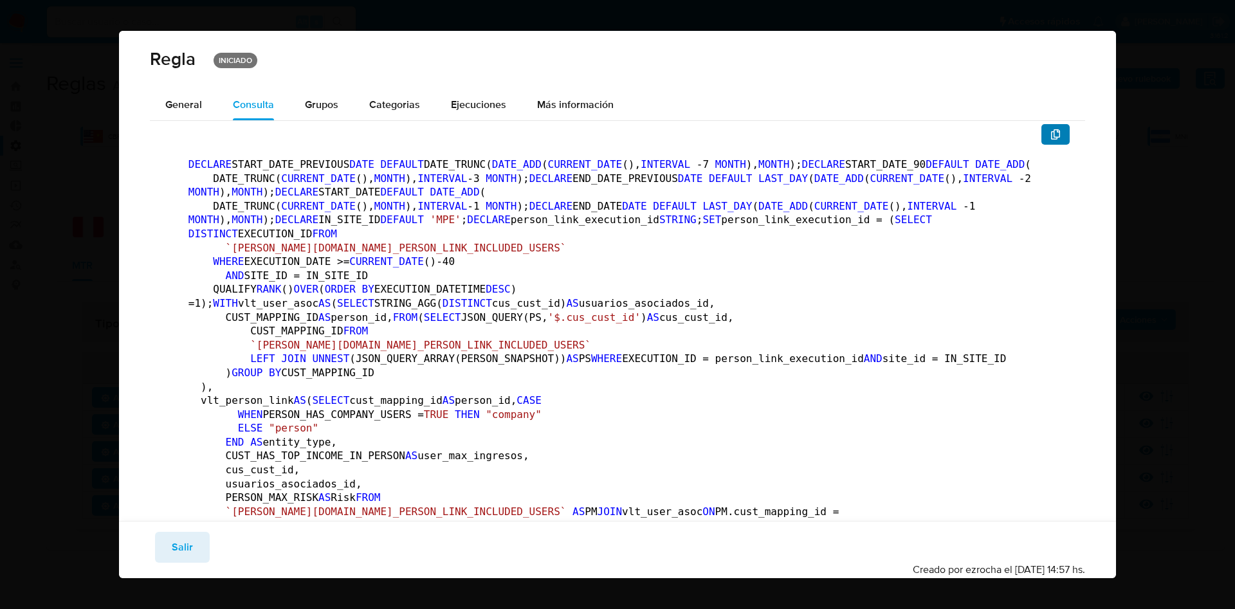
click at [1051, 137] on icon "button" at bounding box center [1056, 134] width 10 height 10
click at [180, 542] on span "Salir" at bounding box center [182, 547] width 21 height 28
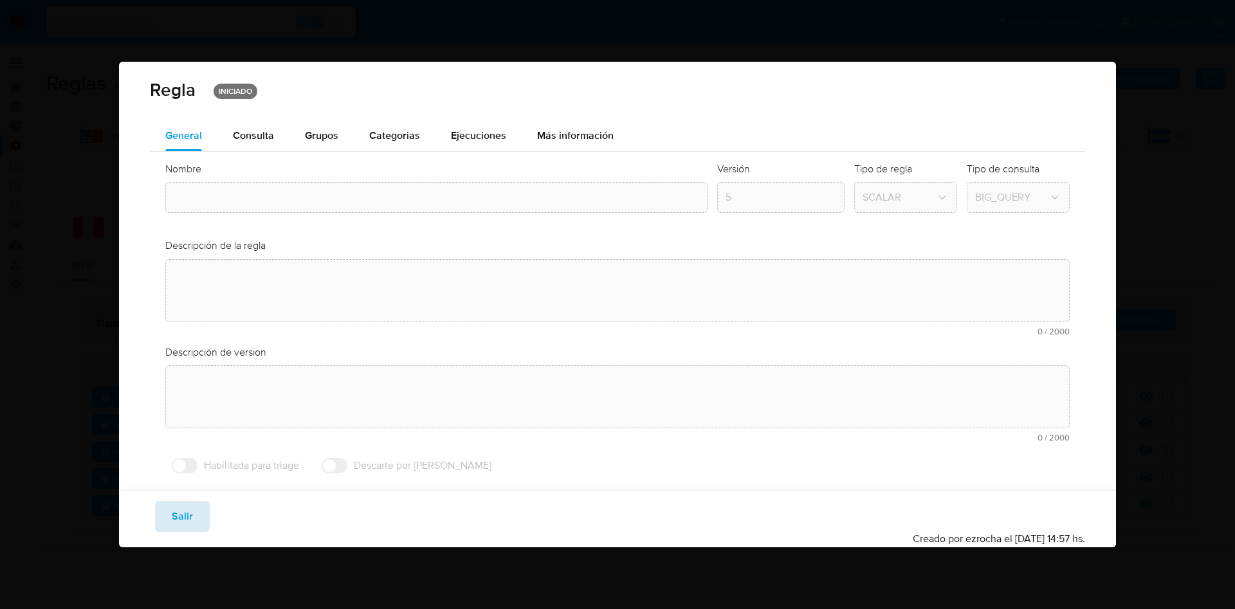
type input "Acum_ctas_bcarias"
type textarea "Detecta a usuarios que atomizan fondos, transfiriéndolos a un número anómalo de…"
type textarea "Control sobre la acumulación de retiros hacia múltiples cuentas bancarias desde…"
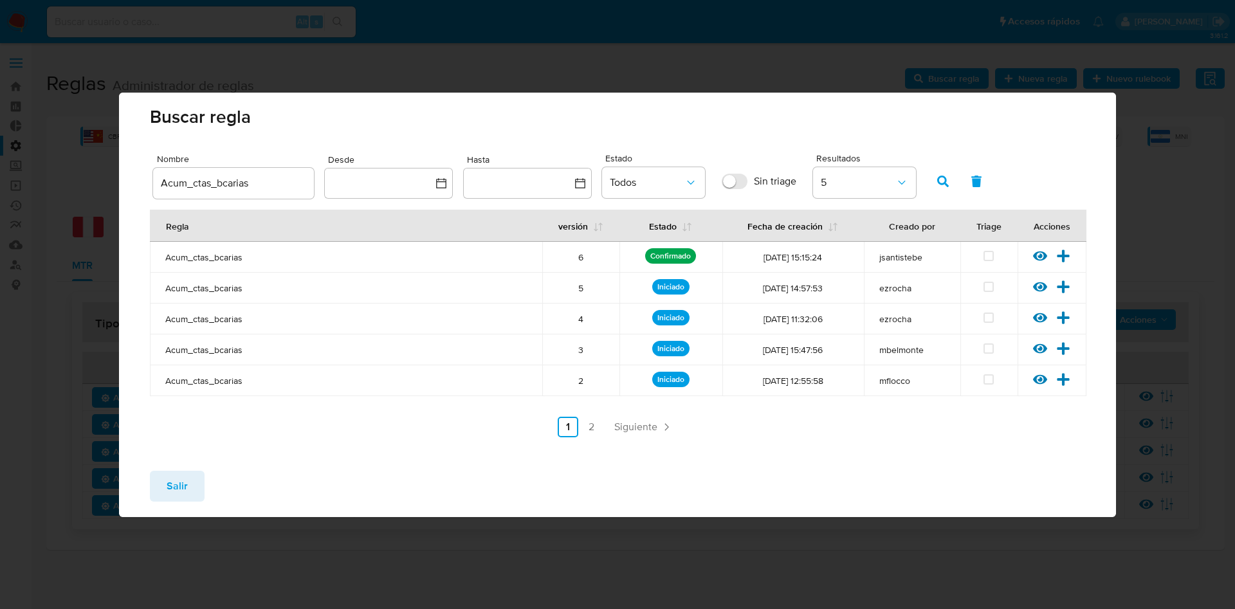
click at [189, 497] on button "Salir" at bounding box center [177, 486] width 55 height 31
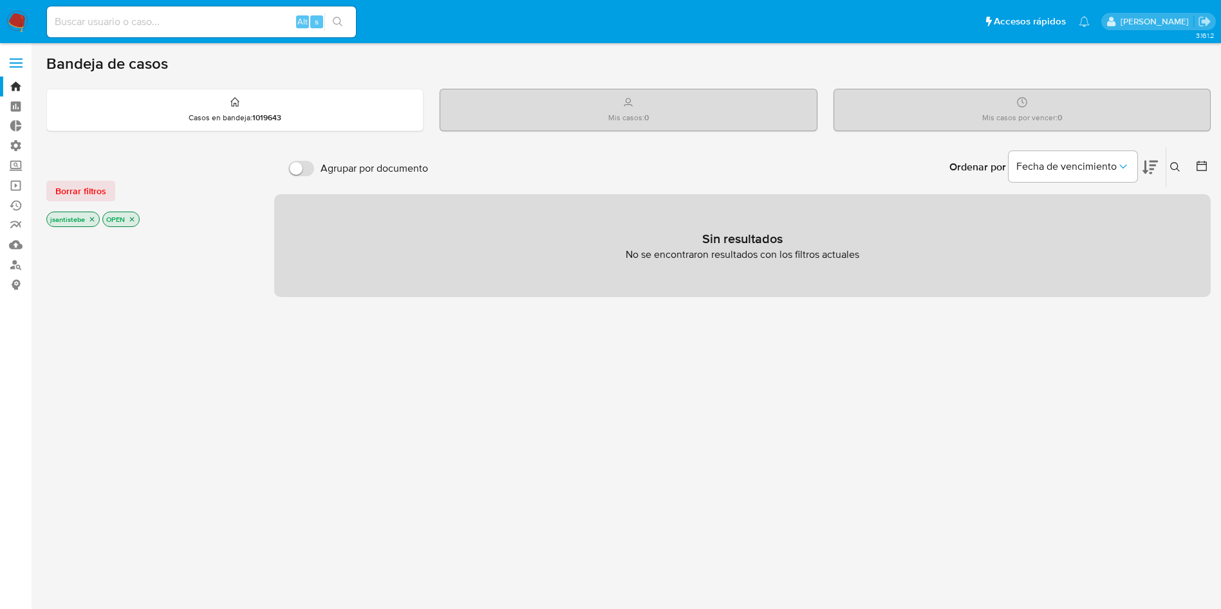
click at [6, 62] on label at bounding box center [16, 63] width 32 height 27
click at [0, 0] on input "checkbox" at bounding box center [0, 0] width 0 height 0
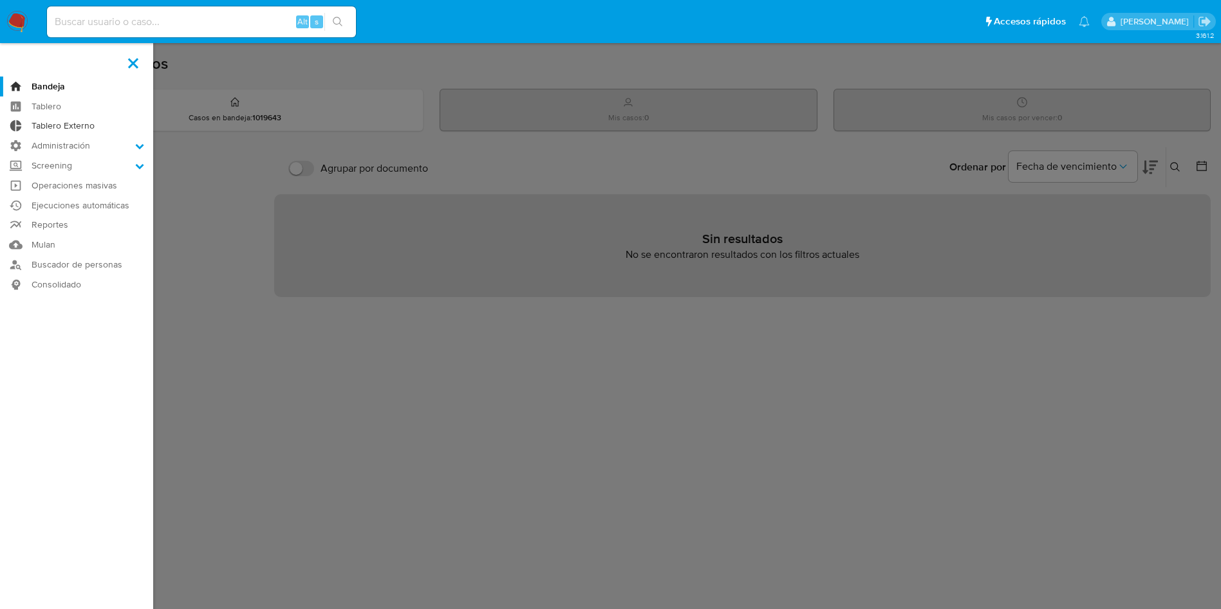
click at [71, 134] on link "Tablero Externo" at bounding box center [76, 126] width 153 height 20
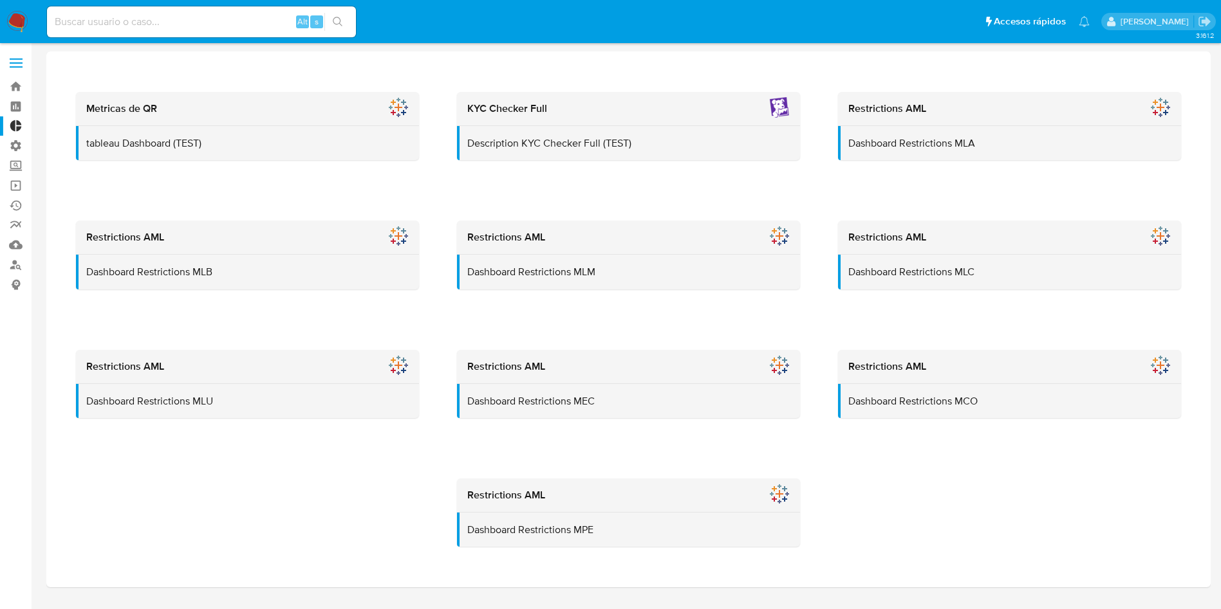
click at [10, 55] on label at bounding box center [16, 63] width 32 height 27
click at [0, 0] on input "checkbox" at bounding box center [0, 0] width 0 height 0
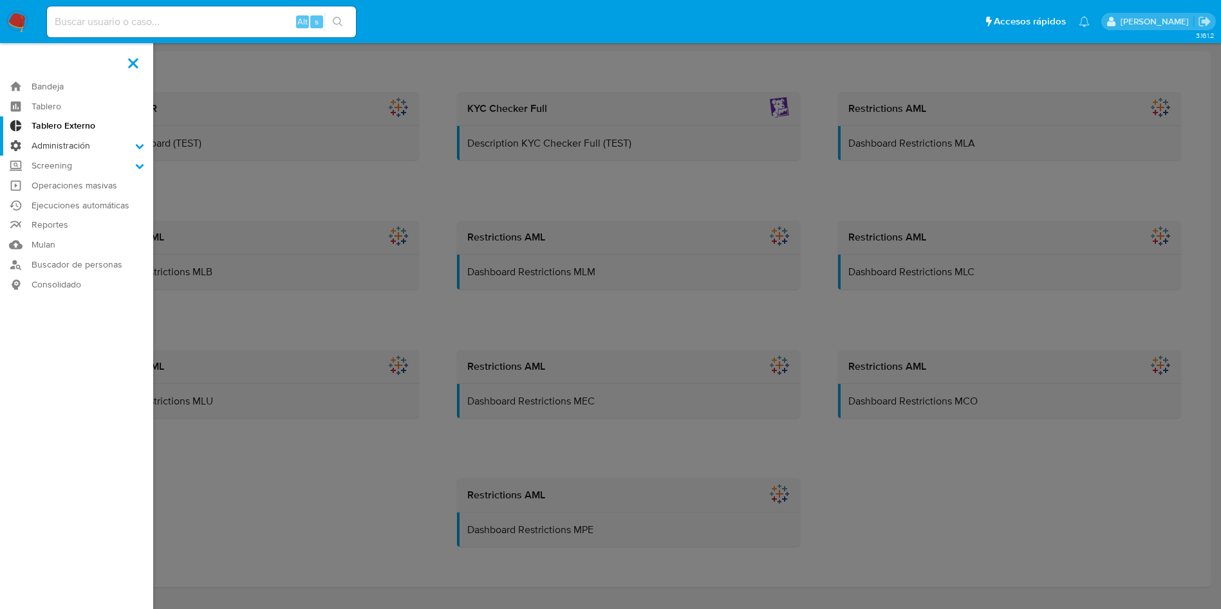
click at [79, 139] on label "Administración" at bounding box center [76, 146] width 153 height 20
click at [0, 0] on input "Administración" at bounding box center [0, 0] width 0 height 0
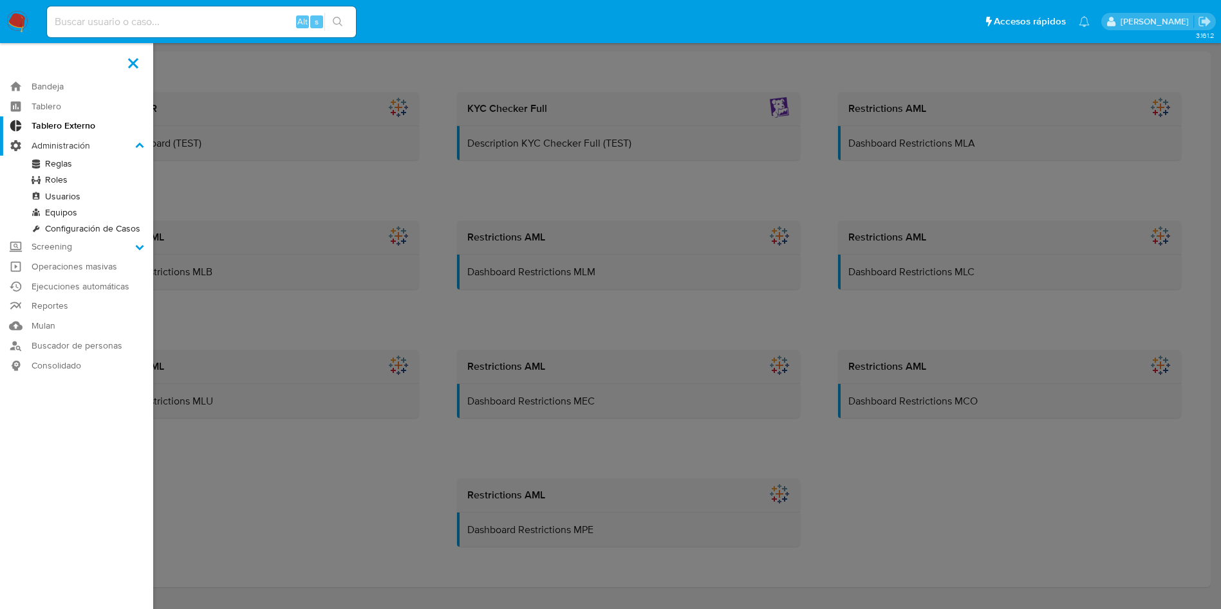
click at [64, 154] on label "Administración" at bounding box center [76, 146] width 153 height 20
click at [0, 0] on input "Administración" at bounding box center [0, 0] width 0 height 0
click at [59, 162] on link "Reglas" at bounding box center [76, 164] width 153 height 16
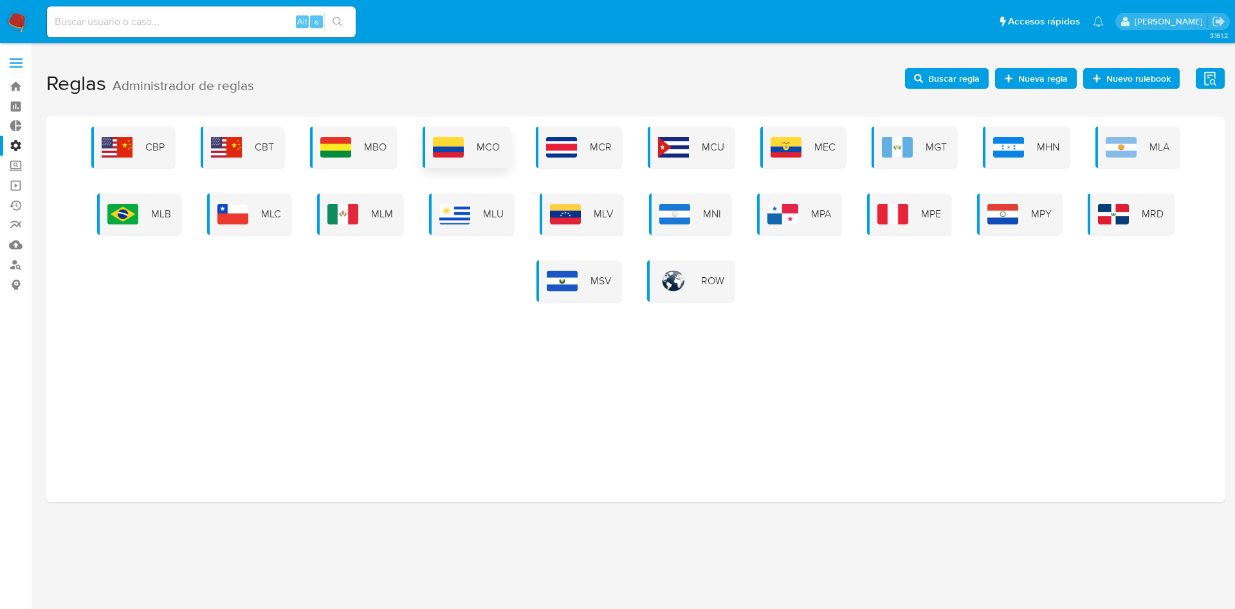
click at [481, 140] on span "MCO" at bounding box center [488, 147] width 23 height 14
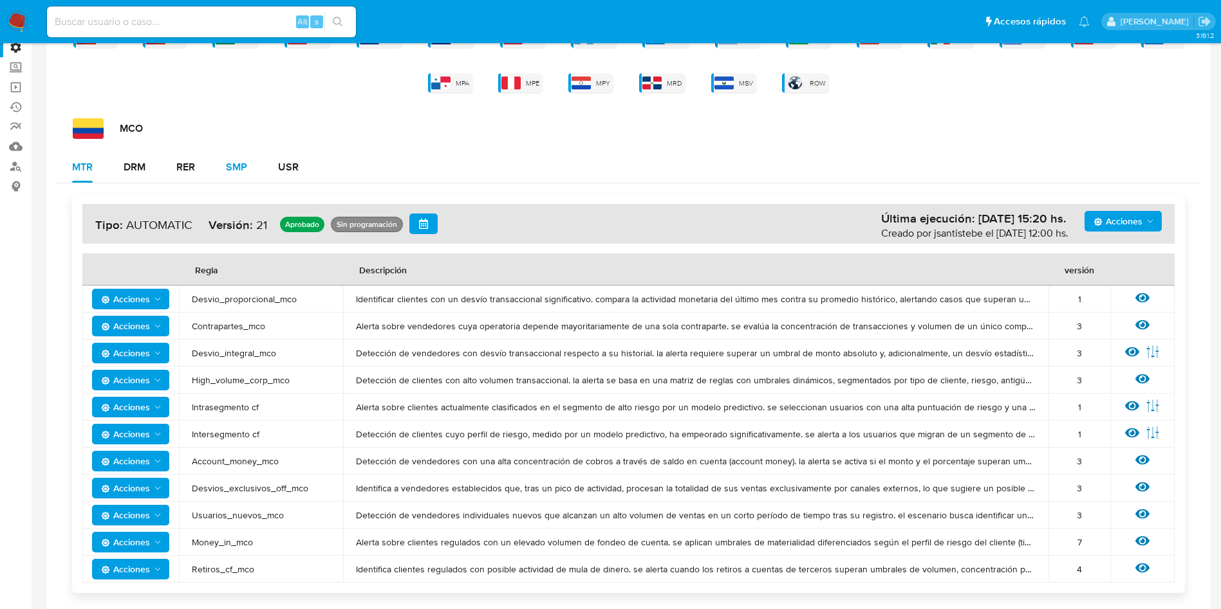
scroll to position [158, 0]
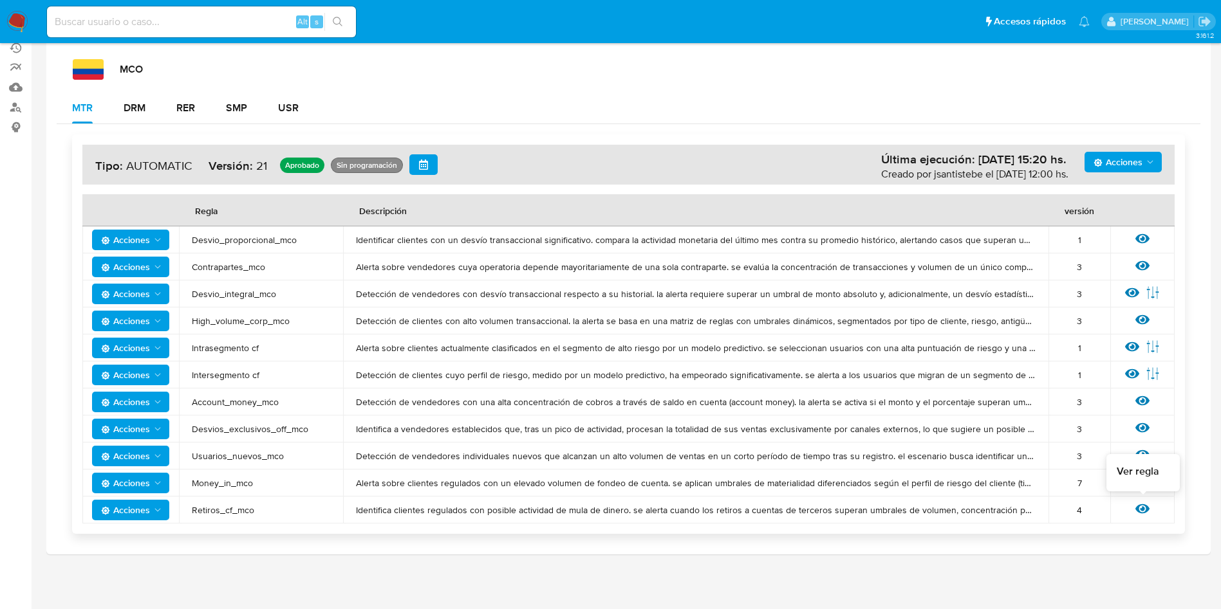
click at [1142, 511] on icon at bounding box center [1142, 509] width 14 height 10
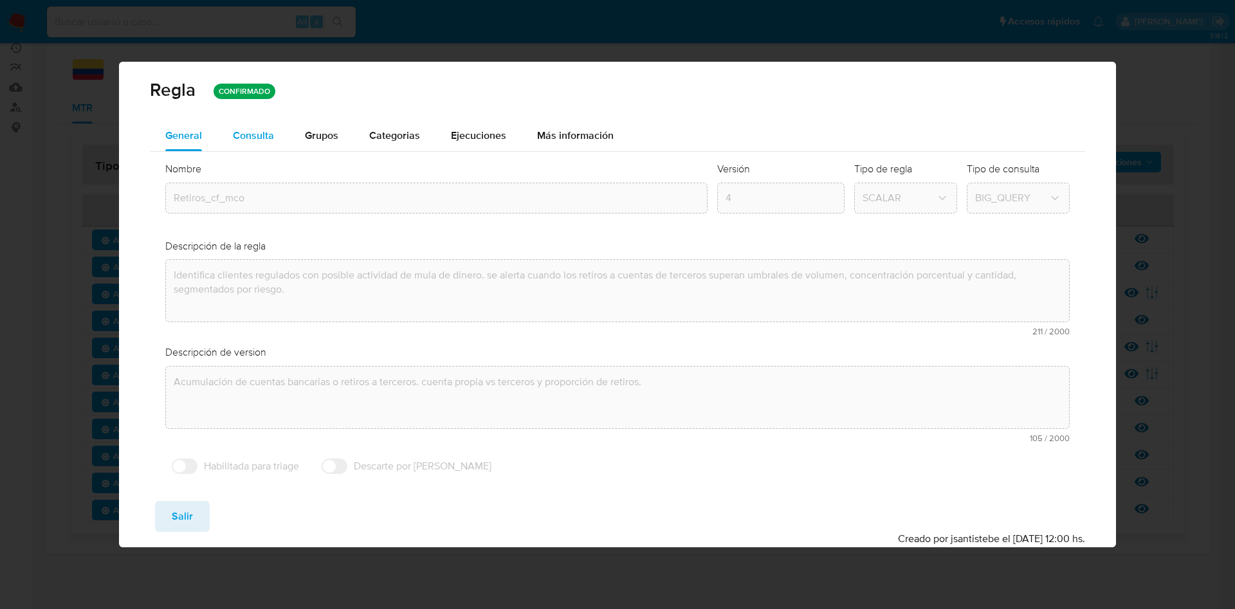
click at [245, 139] on div "Consulta" at bounding box center [253, 136] width 41 height 10
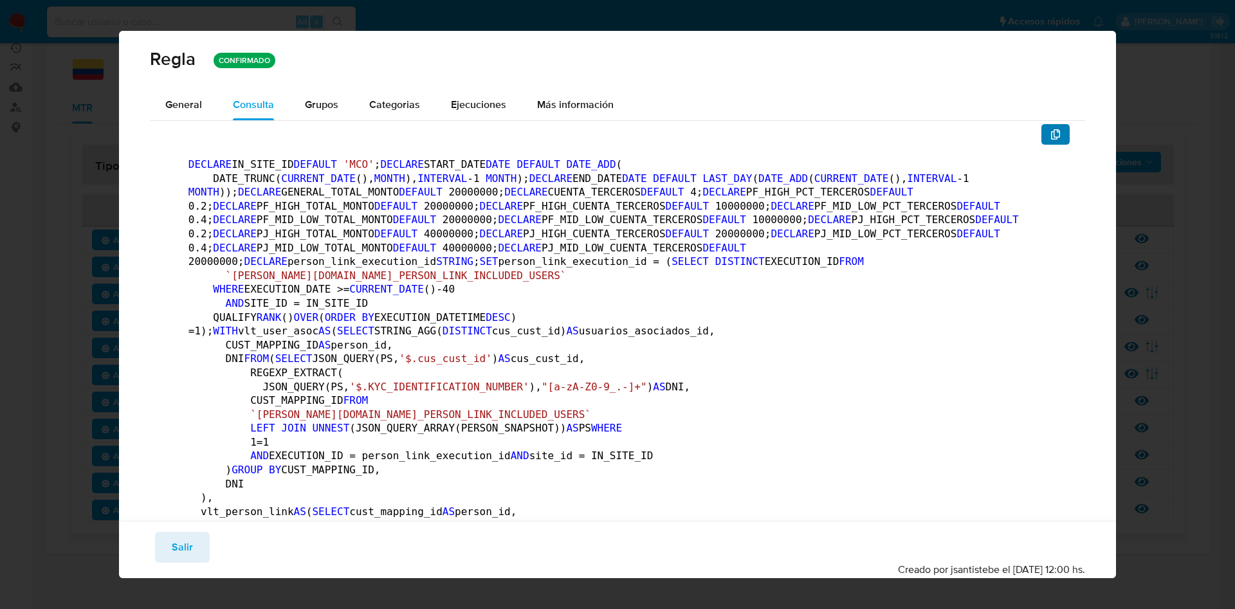
click at [1042, 133] on button "button" at bounding box center [1056, 134] width 28 height 21
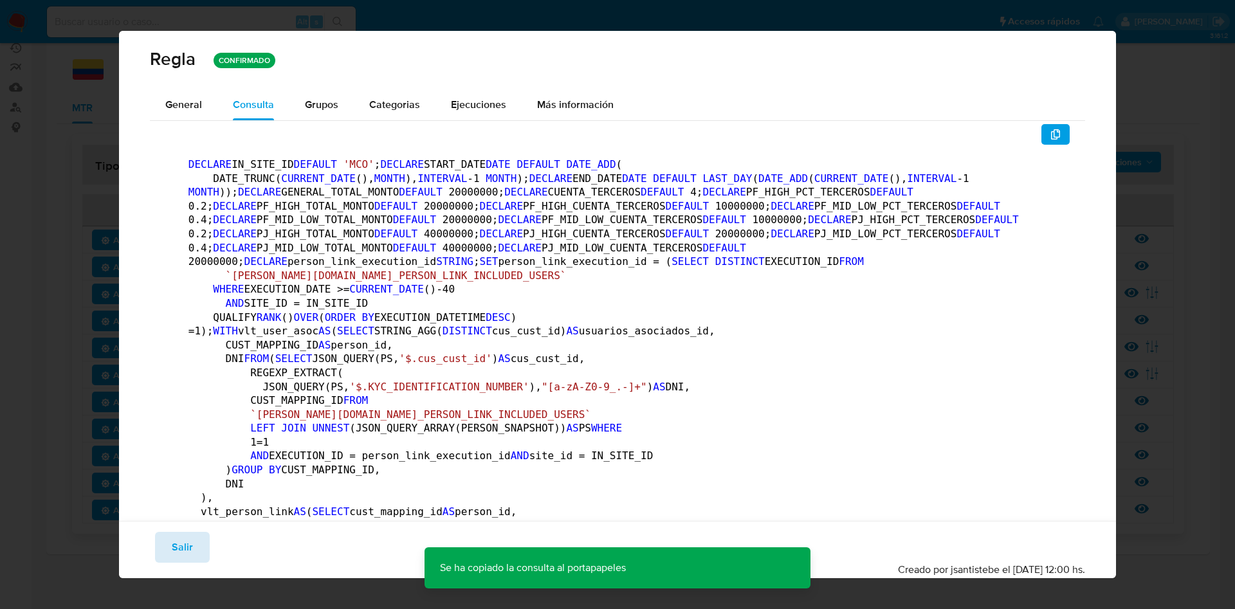
click at [168, 546] on button "Salir" at bounding box center [182, 547] width 55 height 31
